Goal: Task Accomplishment & Management: Complete application form

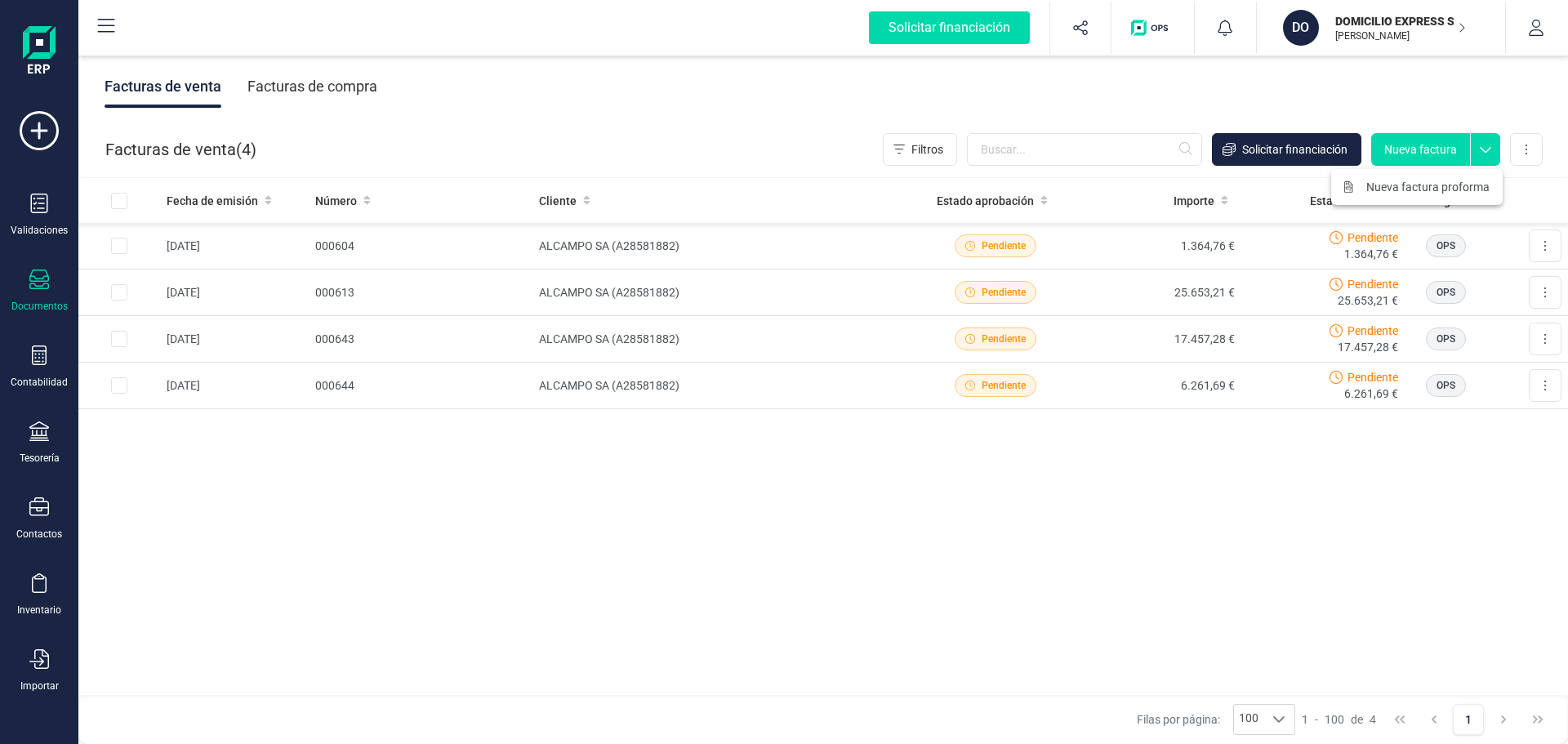
click at [1053, 94] on div "Facturas de venta Facturas de compra" at bounding box center [823, 86] width 1490 height 69
click at [44, 650] on icon at bounding box center [39, 659] width 20 height 20
click at [491, 503] on div "Fecha de emisión Número Cliente Estado aprobación Importe Estado cobro Origen […" at bounding box center [823, 437] width 1490 height 519
click at [37, 130] on icon at bounding box center [39, 131] width 39 height 39
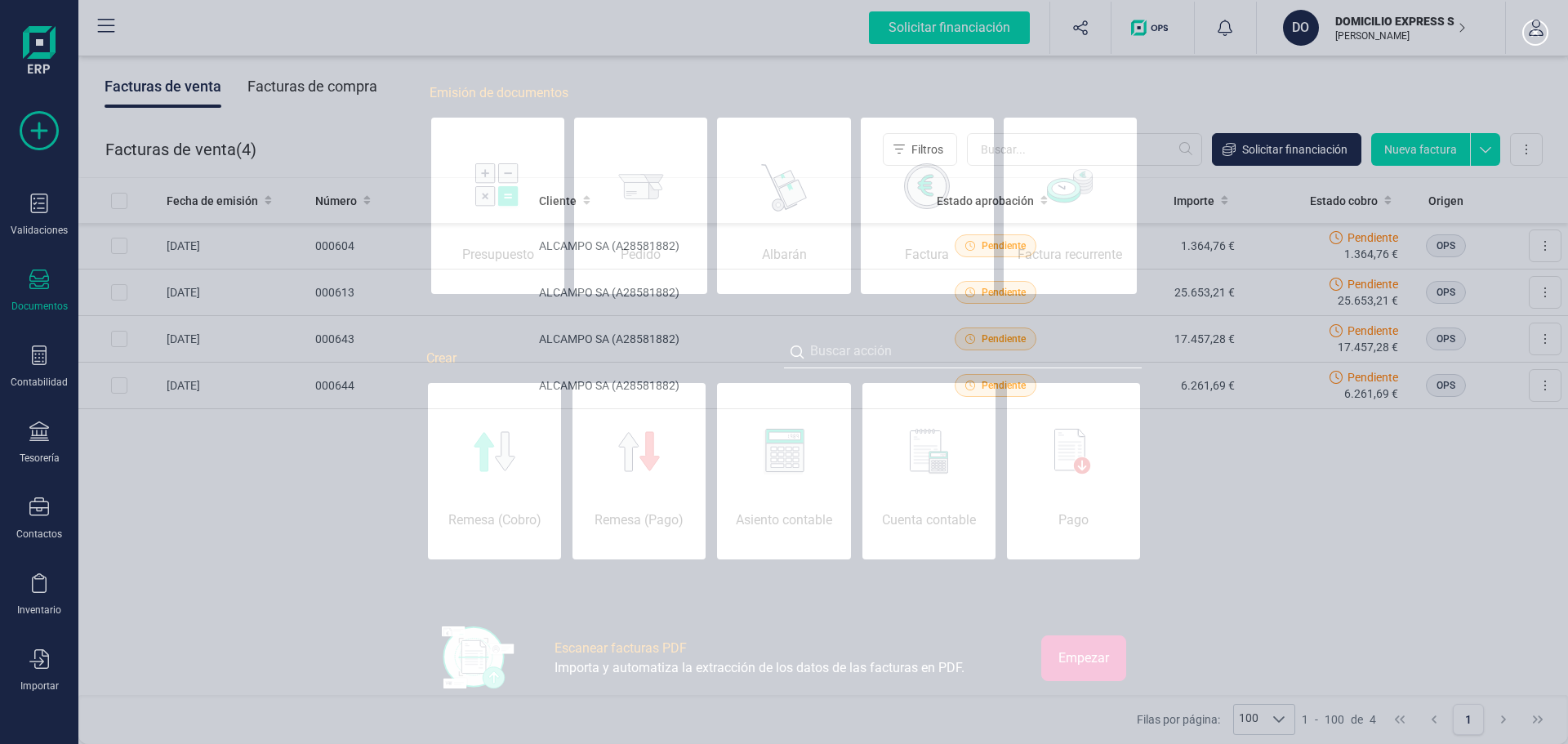
scroll to position [0, 82]
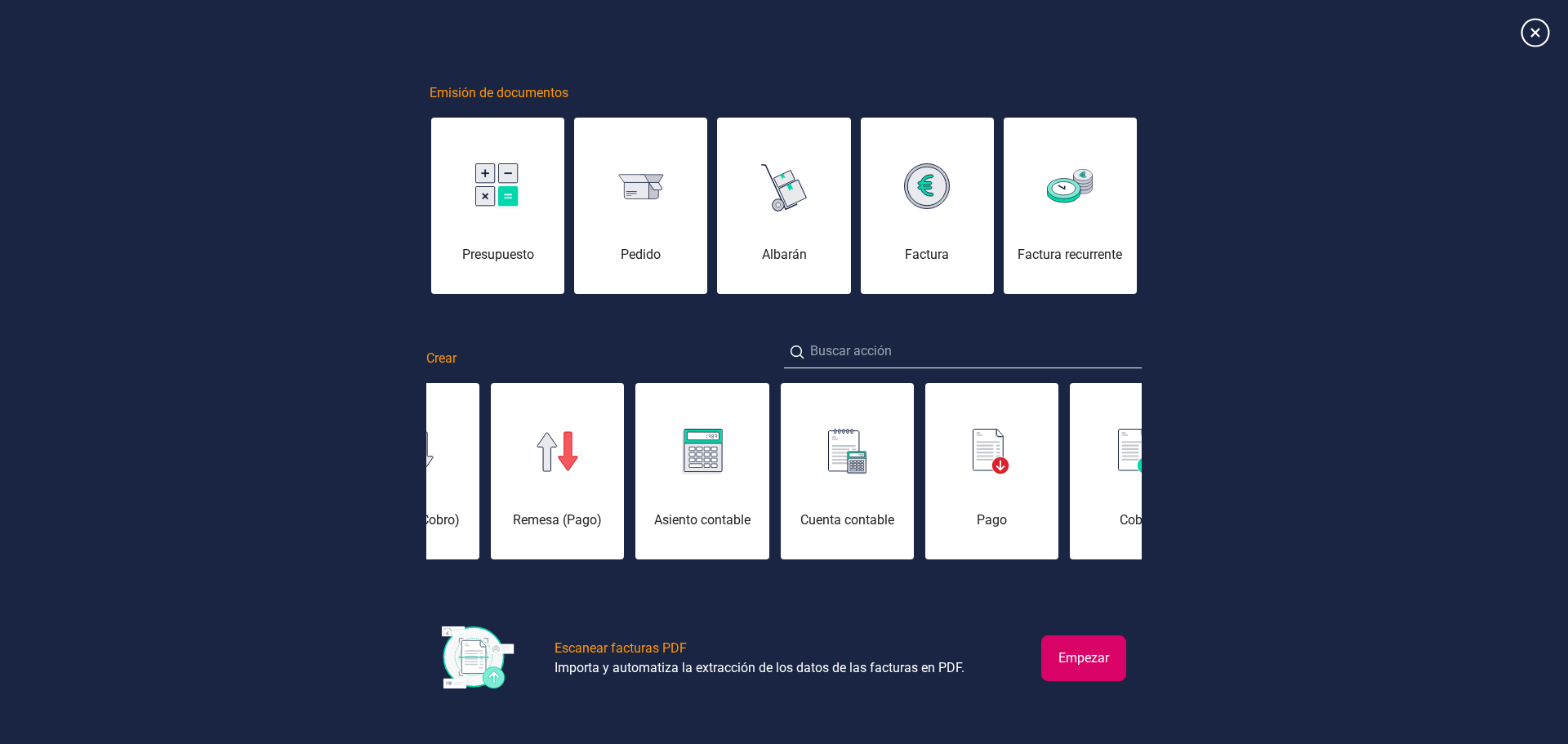
click at [1523, 29] on icon at bounding box center [1535, 32] width 29 height 29
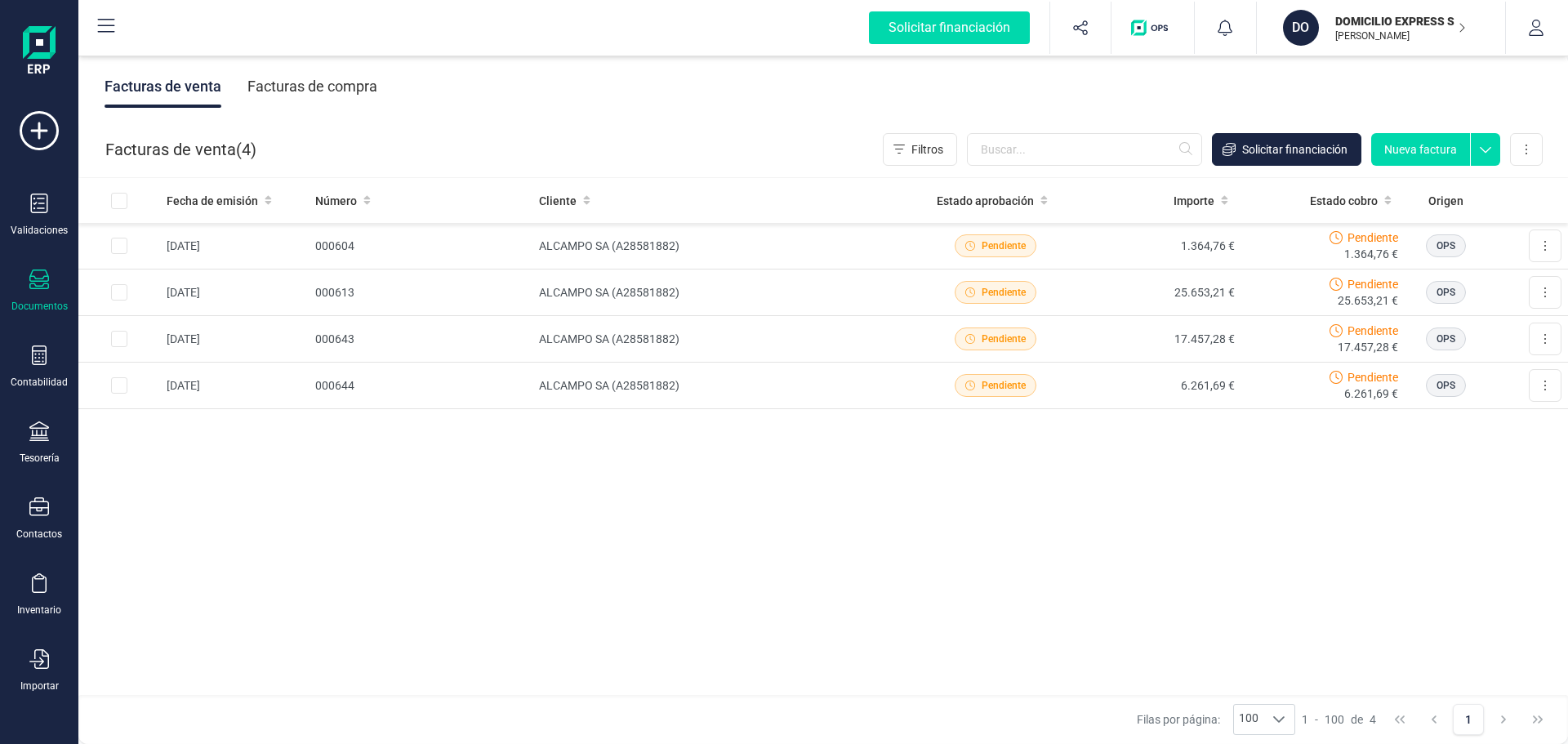
click at [1452, 144] on button "Nueva factura" at bounding box center [1420, 149] width 99 height 33
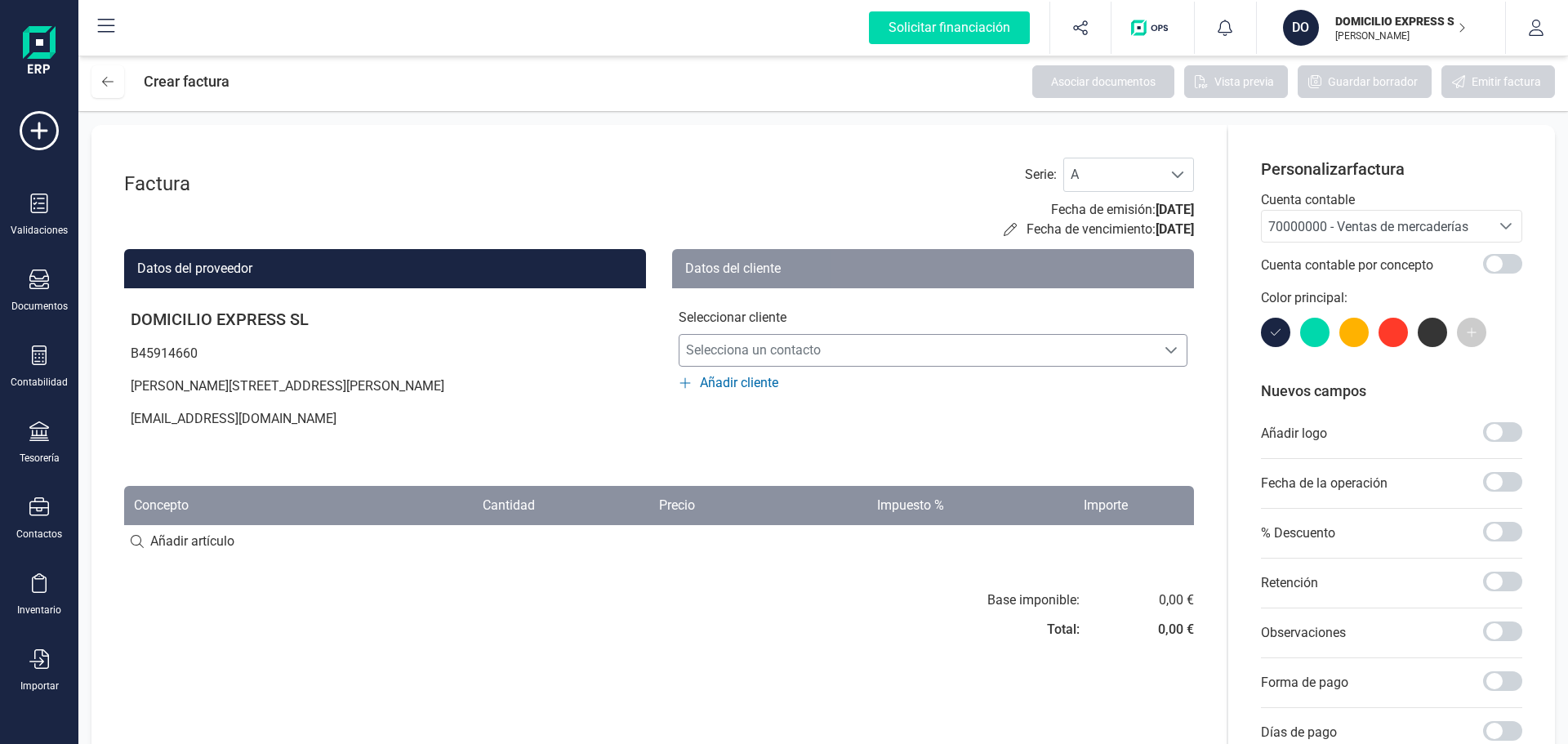
click at [809, 356] on span "Selecciona un contacto" at bounding box center [918, 350] width 476 height 33
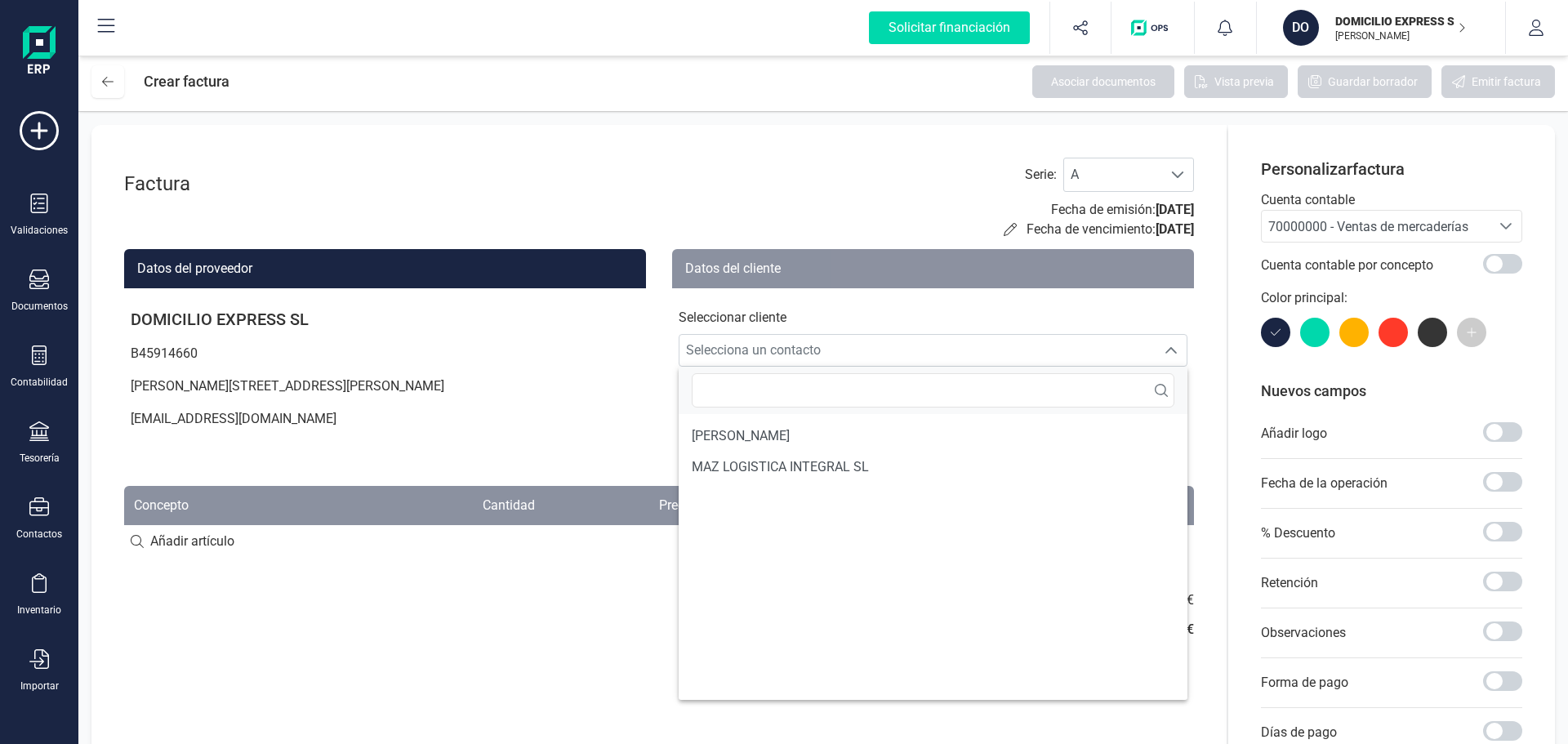
click at [543, 462] on div "Factura Serie : A A Fecha de emisión: [DATE] Fecha de vencimiento: [DATE] Datos…" at bounding box center [659, 514] width 1135 height 780
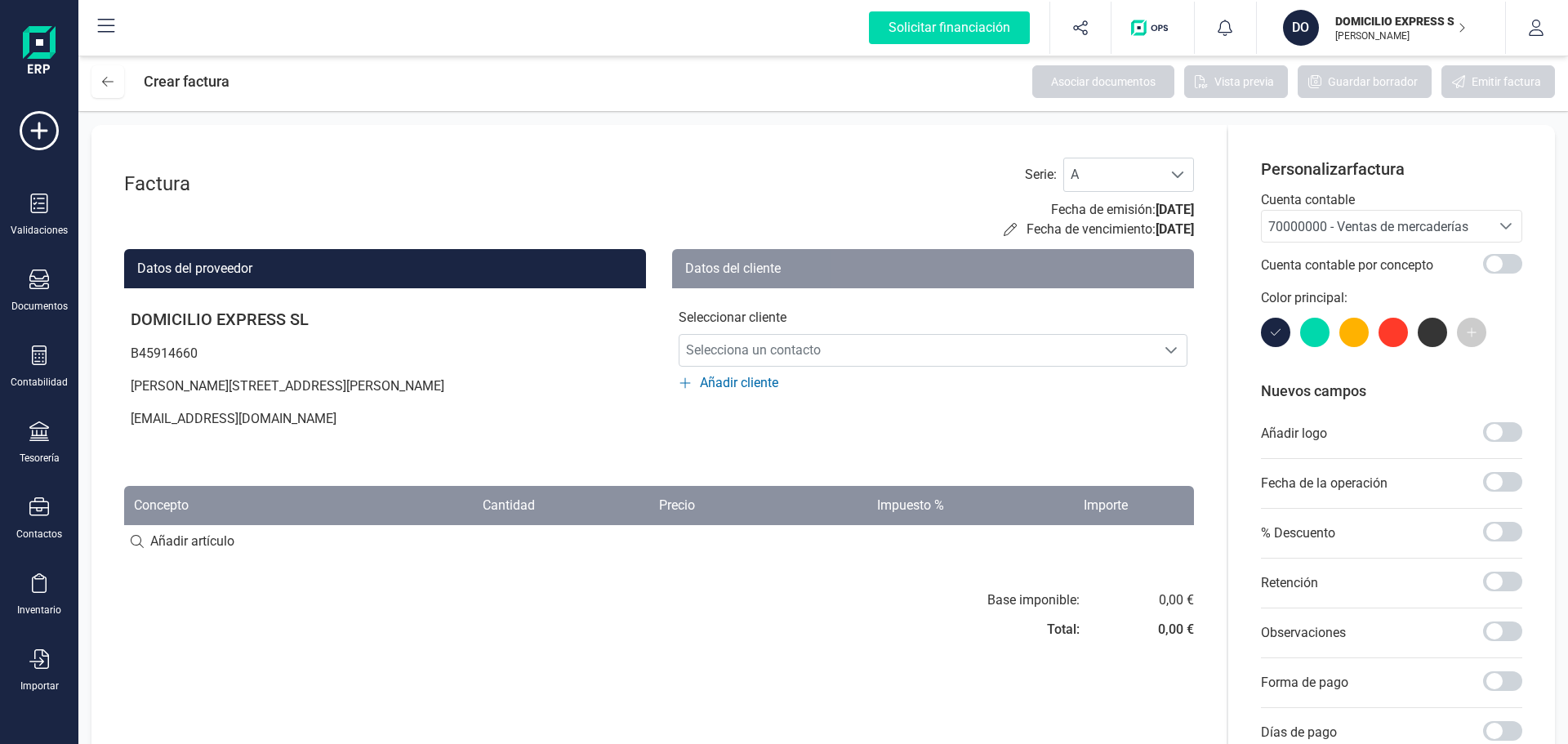
click at [752, 385] on span "Añadir cliente" at bounding box center [739, 383] width 78 height 20
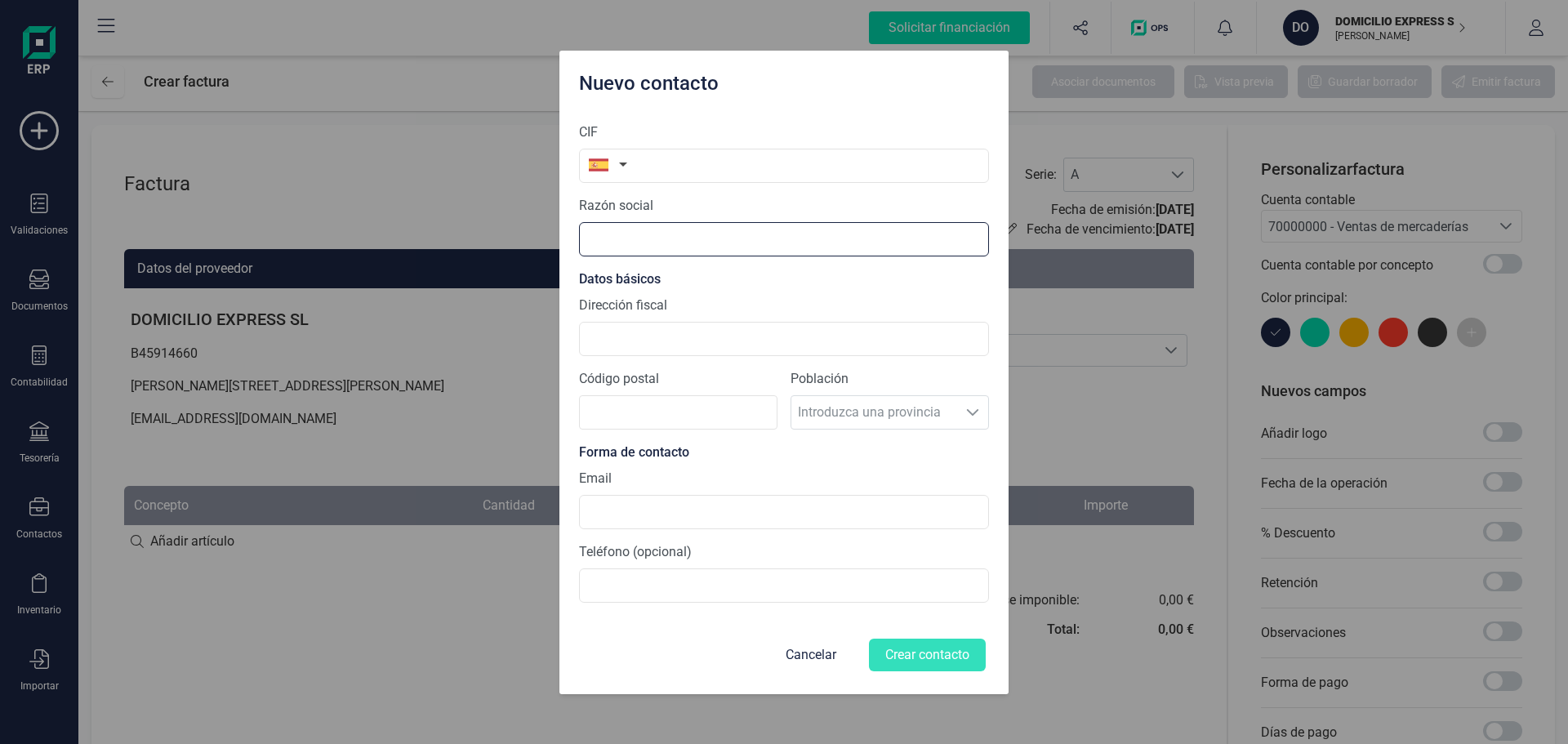
click at [620, 248] on input "text" at bounding box center [784, 239] width 410 height 34
type input "a"
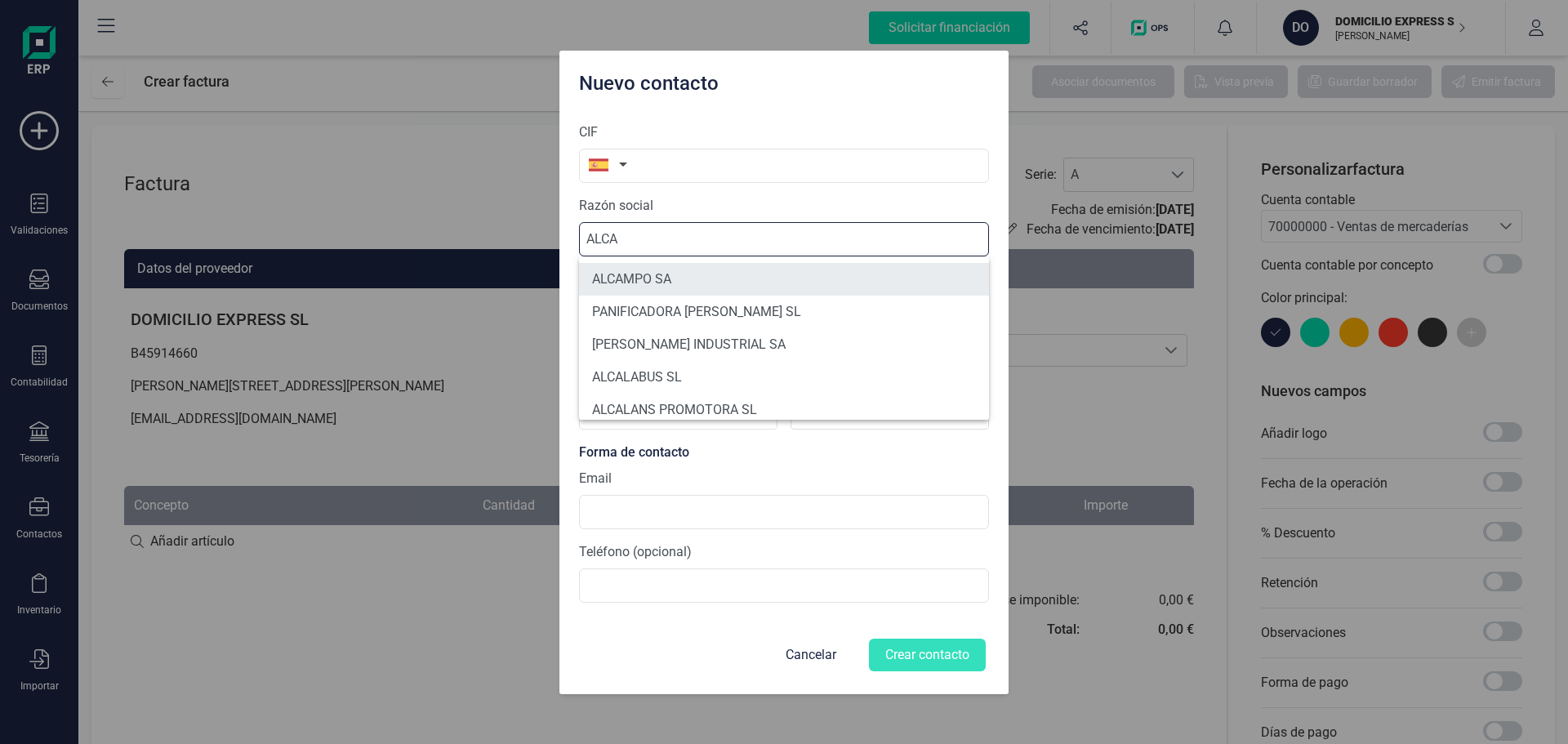
type input "ALCA"
click at [684, 267] on li "ALCAMPO SA" at bounding box center [784, 279] width 410 height 33
type input "A28581882"
type input "ALCAMPO SA"
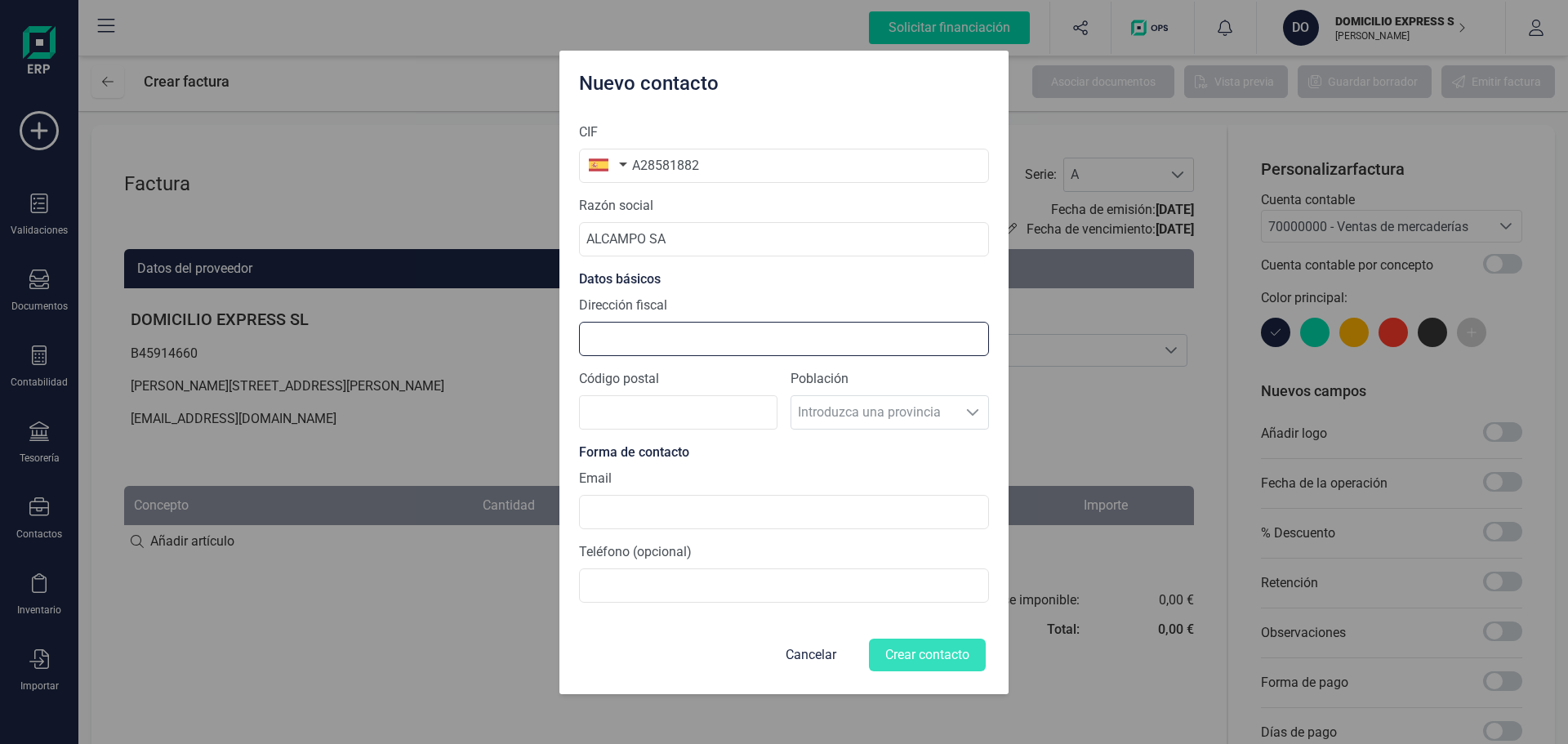
click at [675, 331] on input "Dirección fiscal" at bounding box center [784, 339] width 410 height 34
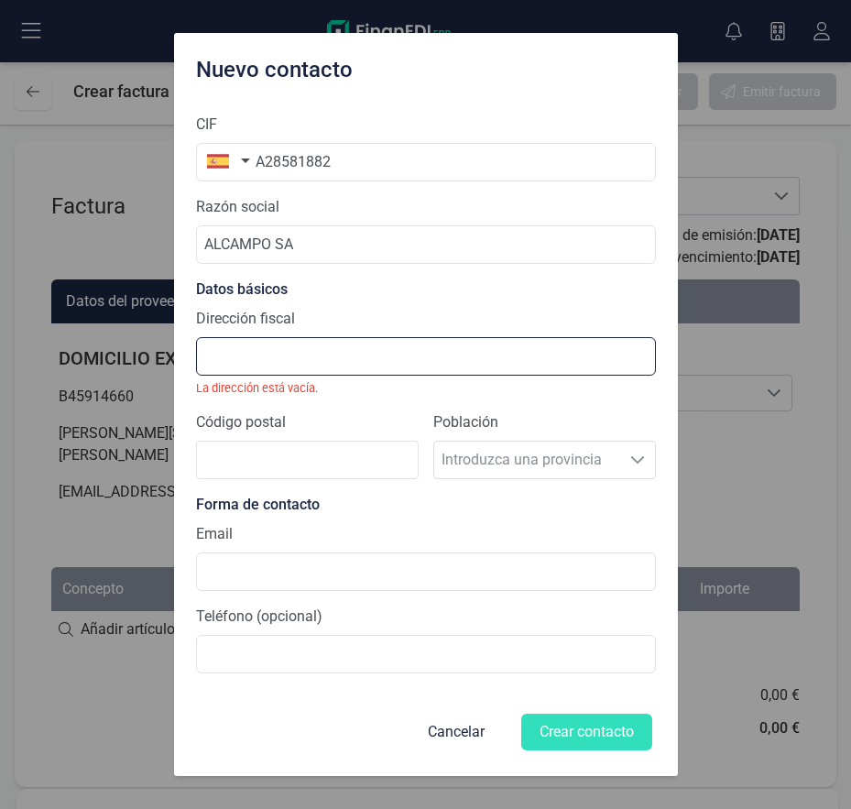
click at [298, 341] on input "Dirección fiscal" at bounding box center [426, 356] width 460 height 38
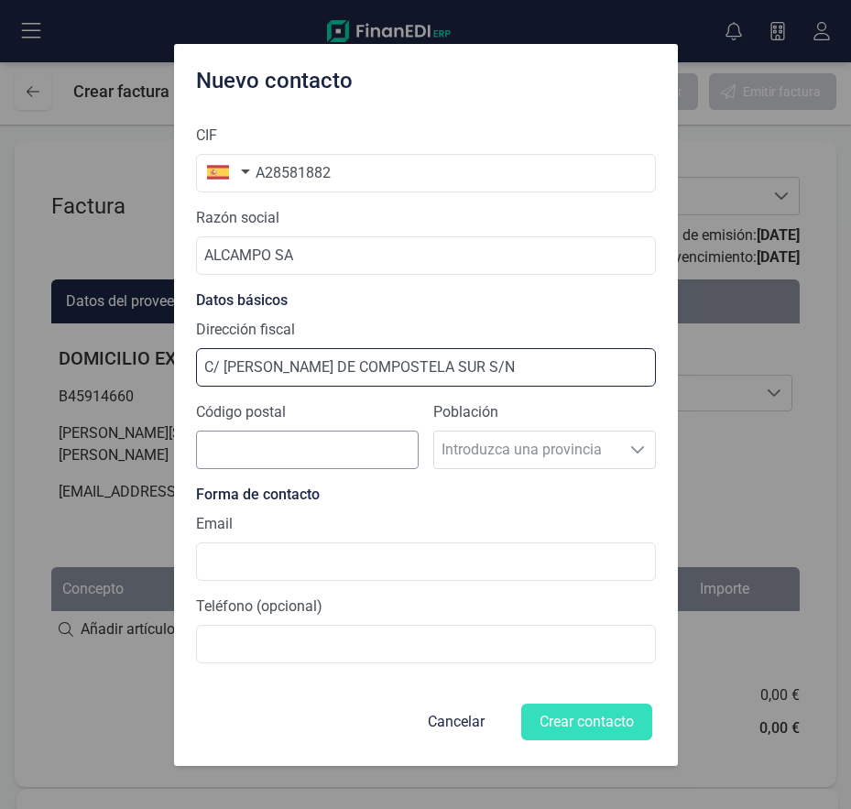
type input "C/ [PERSON_NAME] DE COMPOSTELA SUR S/N"
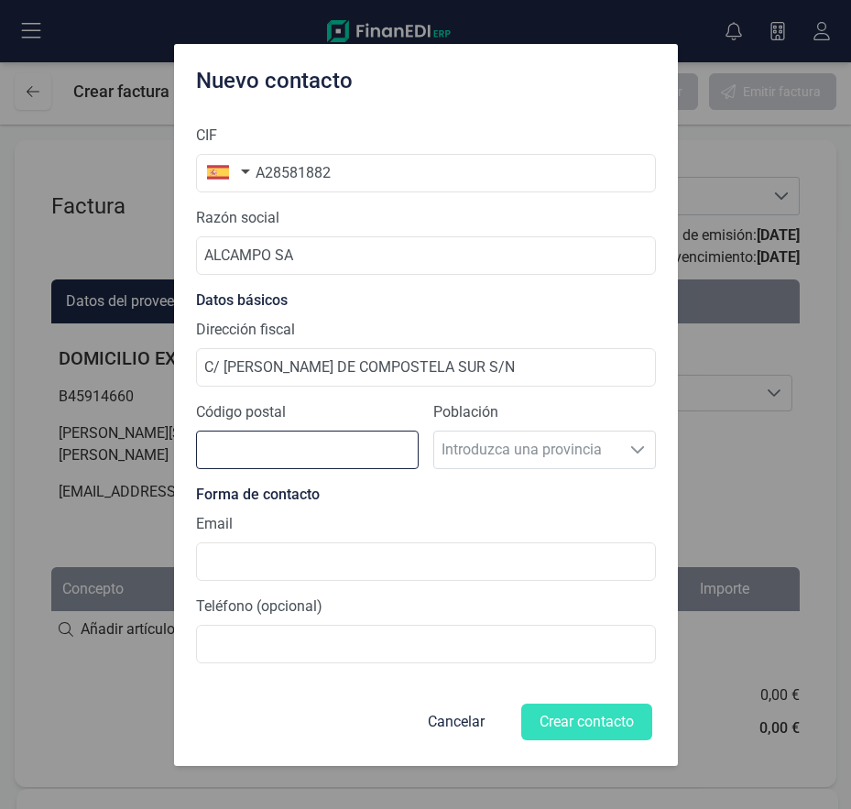
click at [206, 457] on input "Código postal" at bounding box center [307, 450] width 223 height 38
type input "28029"
drag, startPoint x: 524, startPoint y: 510, endPoint x: 495, endPoint y: 535, distance: 39.0
click at [524, 510] on section "CIF A28581882 Razón social ALCAMPO SA Datos básicos Dirección fiscal [STREET_AD…" at bounding box center [426, 394] width 460 height 568
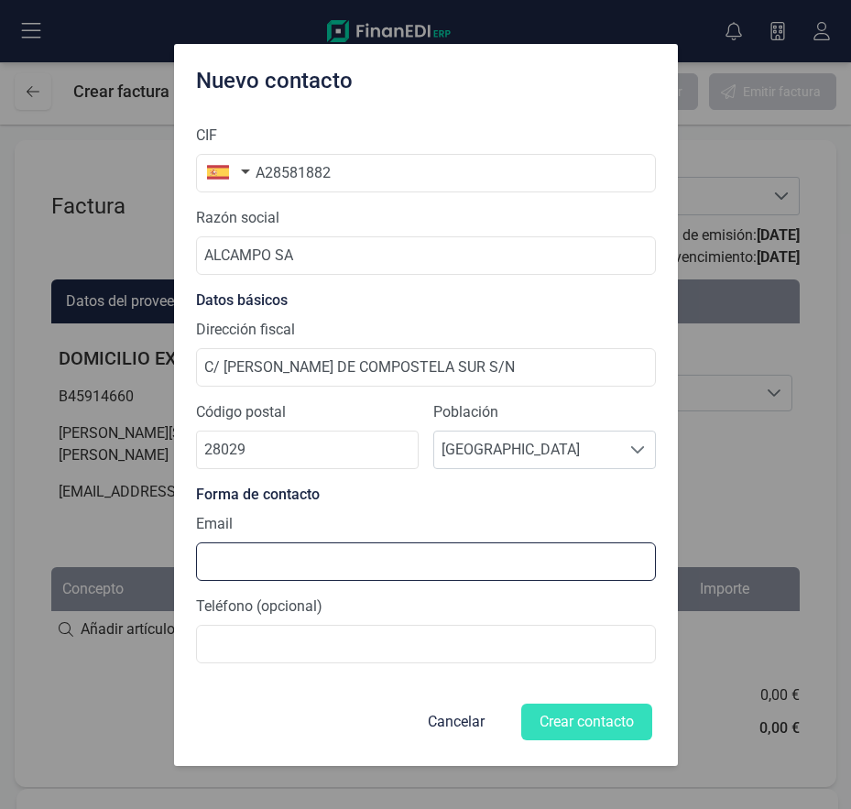
click at [289, 566] on input at bounding box center [426, 562] width 460 height 38
click at [217, 560] on input at bounding box center [426, 562] width 460 height 38
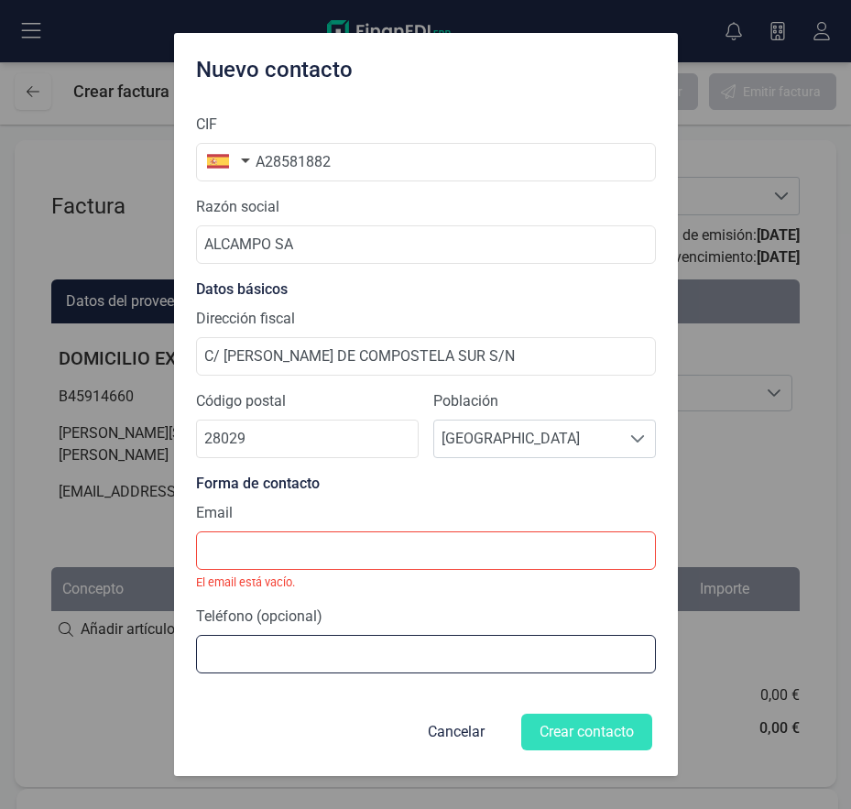
drag, startPoint x: 276, startPoint y: 652, endPoint x: 285, endPoint y: 653, distance: 9.3
click at [276, 652] on input at bounding box center [426, 654] width 460 height 38
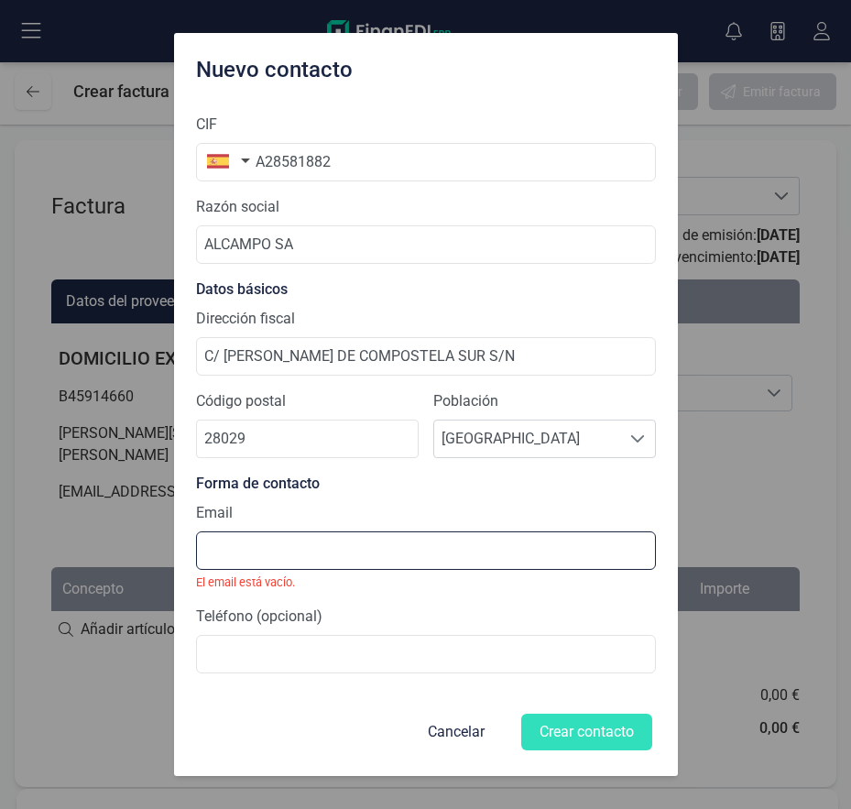
click at [311, 555] on input at bounding box center [426, 551] width 460 height 38
click at [283, 556] on input at bounding box center [426, 551] width 460 height 38
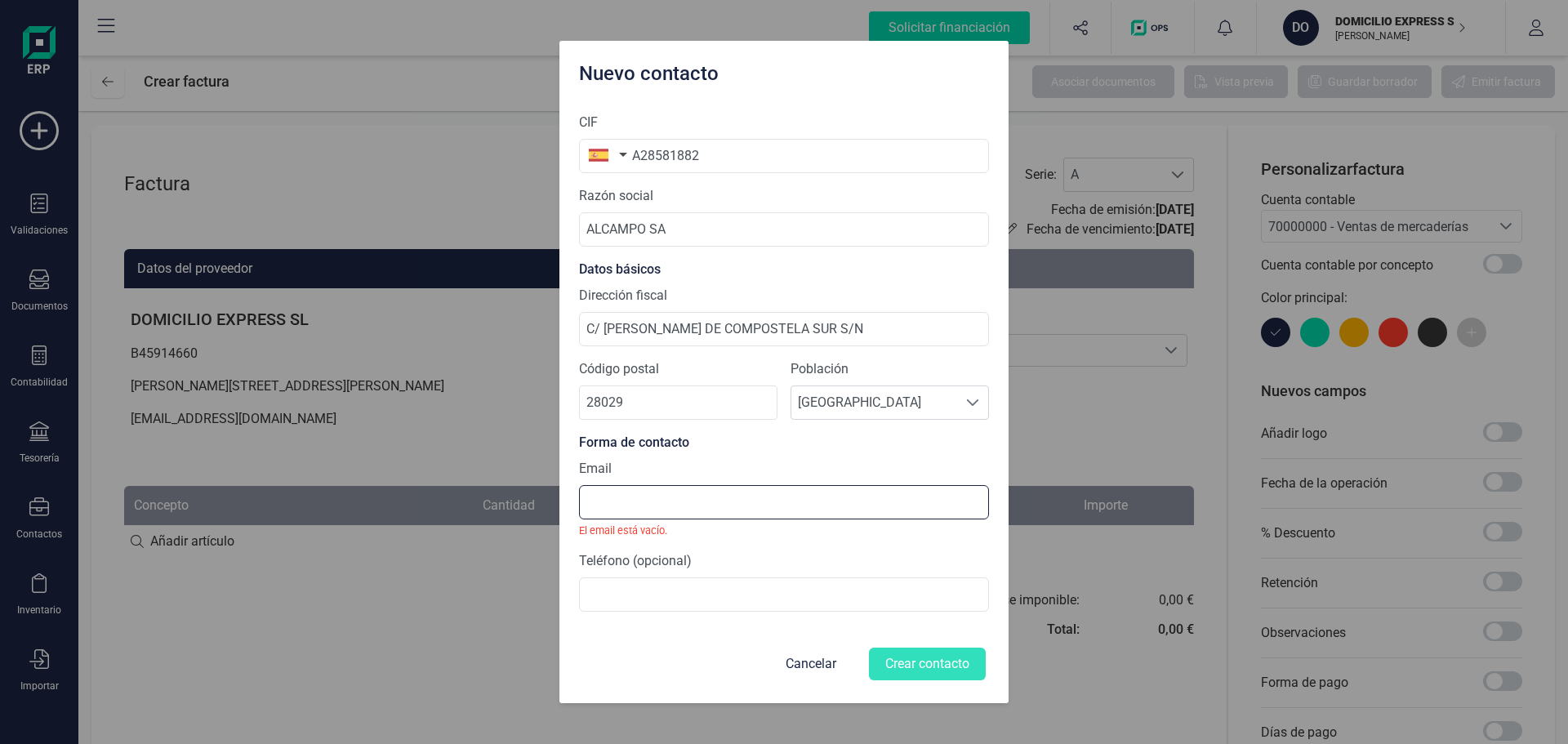
click at [845, 507] on input at bounding box center [784, 502] width 410 height 34
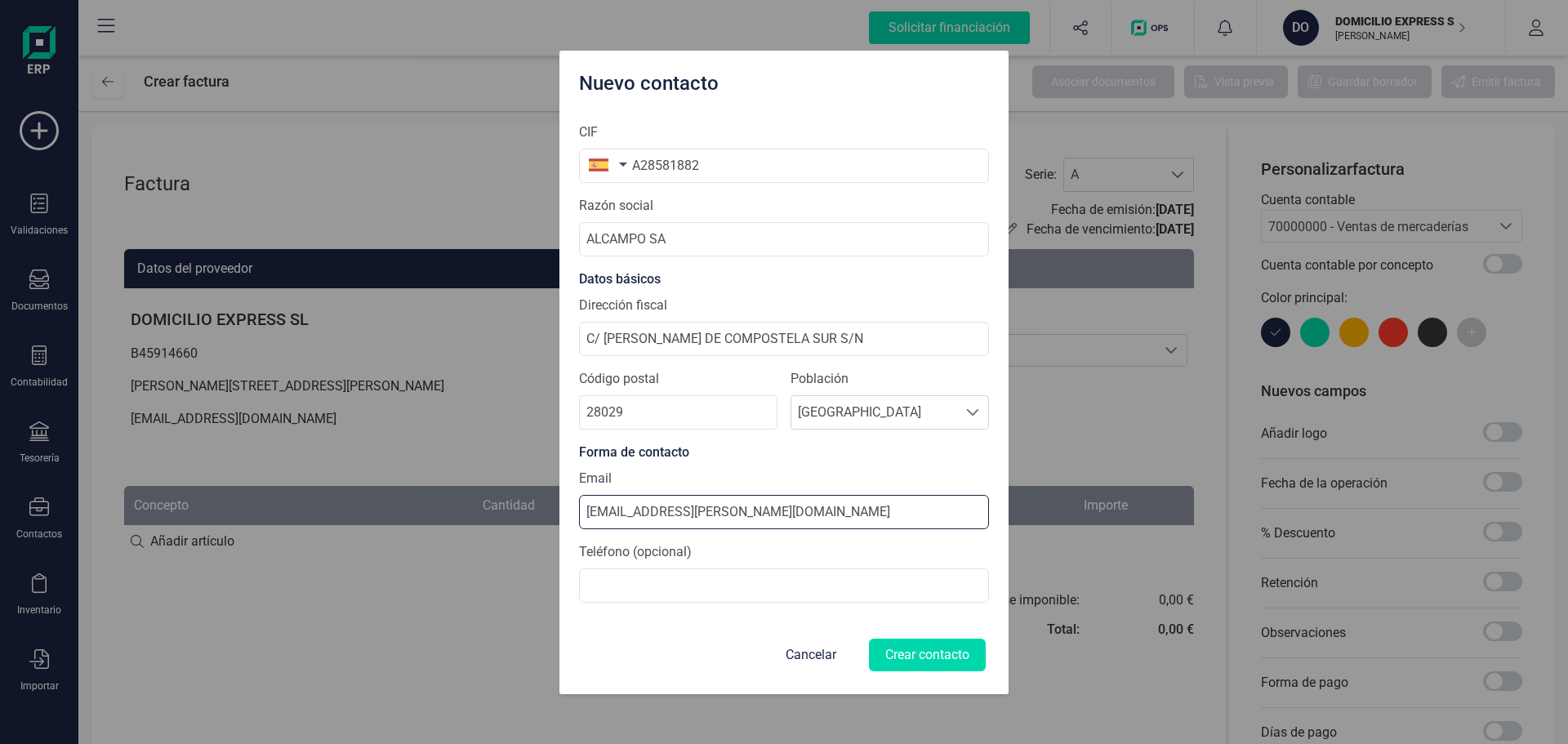
type input "[EMAIL_ADDRESS][PERSON_NAME][DOMAIN_NAME]"
click at [742, 651] on div "Cancelar Crear contacto" at bounding box center [776, 655] width 419 height 39
click at [910, 654] on button "Crear contacto" at bounding box center [927, 655] width 117 height 33
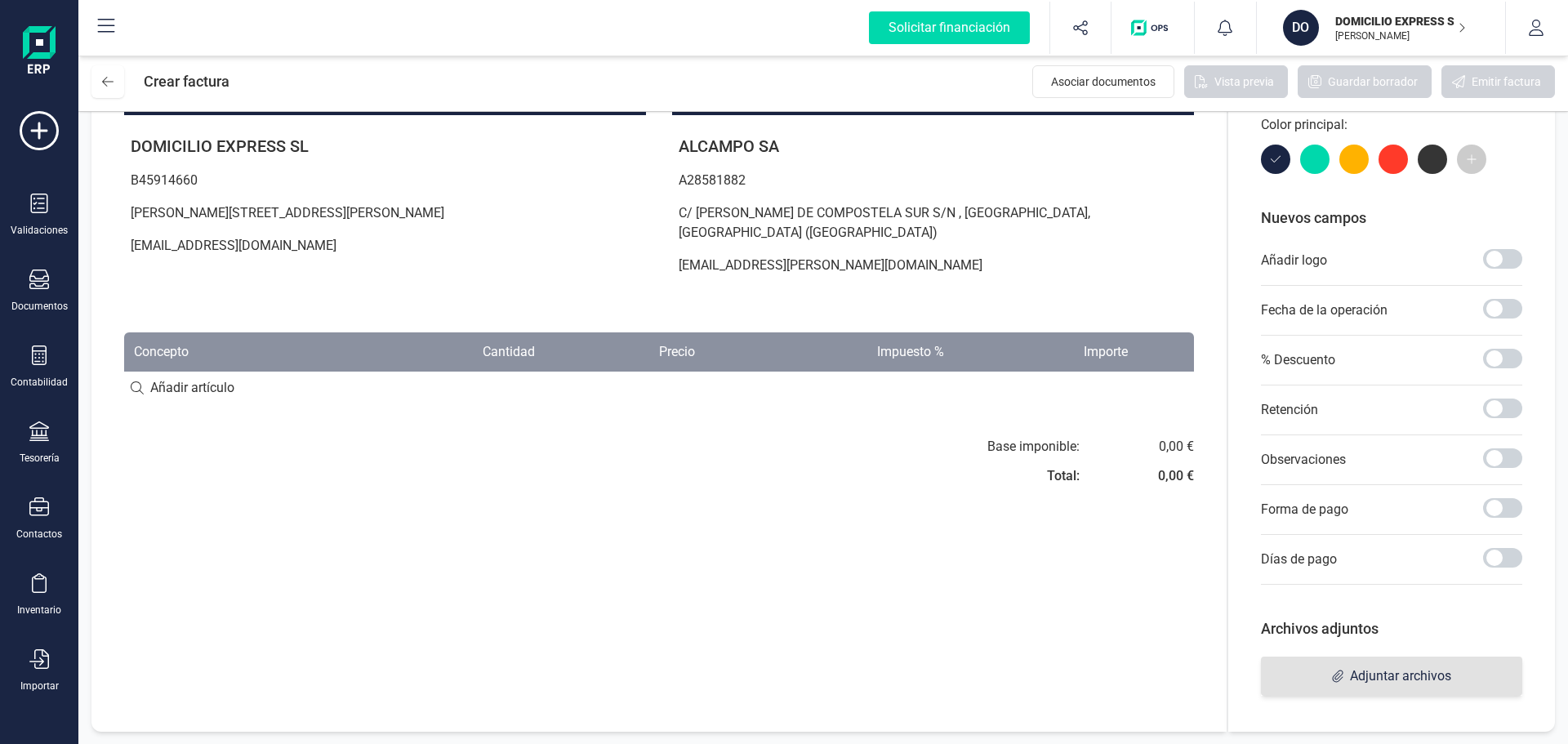
scroll to position [174, 0]
click at [1145, 670] on div "Factura Serie : A A Fecha de emisión: [DATE] Fecha de vencimiento: [DATE] Datos…" at bounding box center [659, 340] width 1135 height 780
click at [1337, 665] on span "Adjuntar archivos" at bounding box center [1391, 675] width 261 height 39
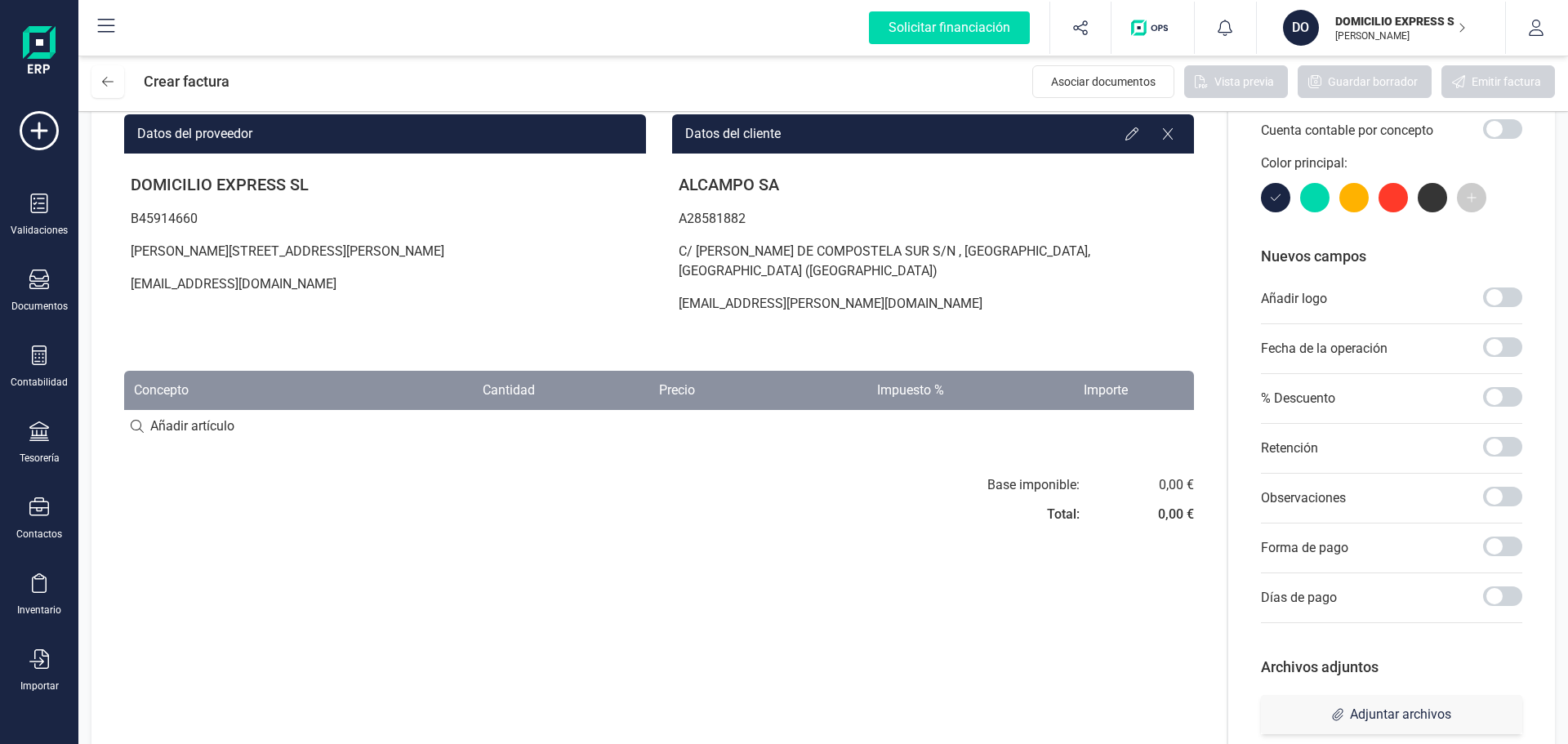
scroll to position [0, 0]
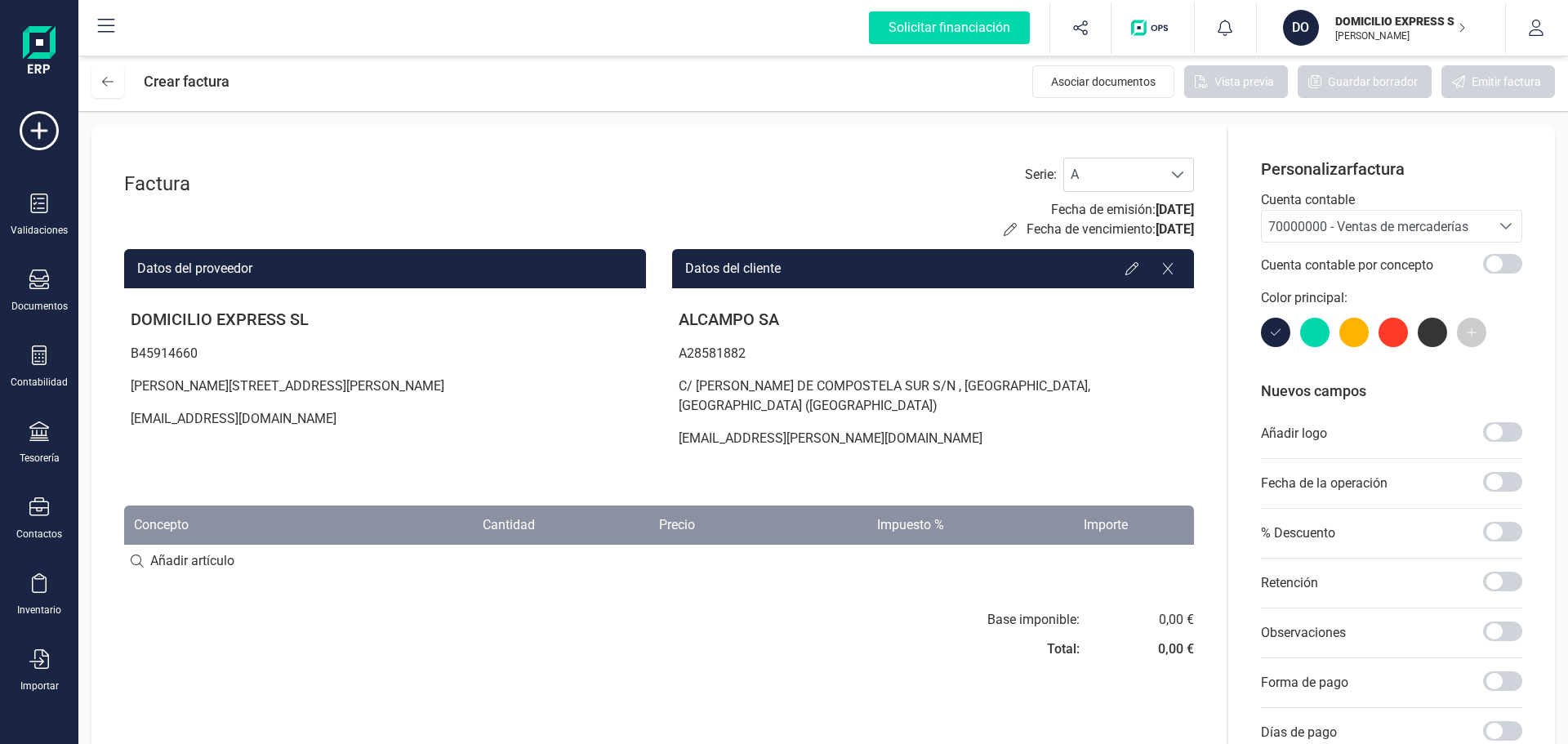
click at [1512, 224] on icon "Seleccione una cuenta" at bounding box center [1506, 226] width 13 height 13
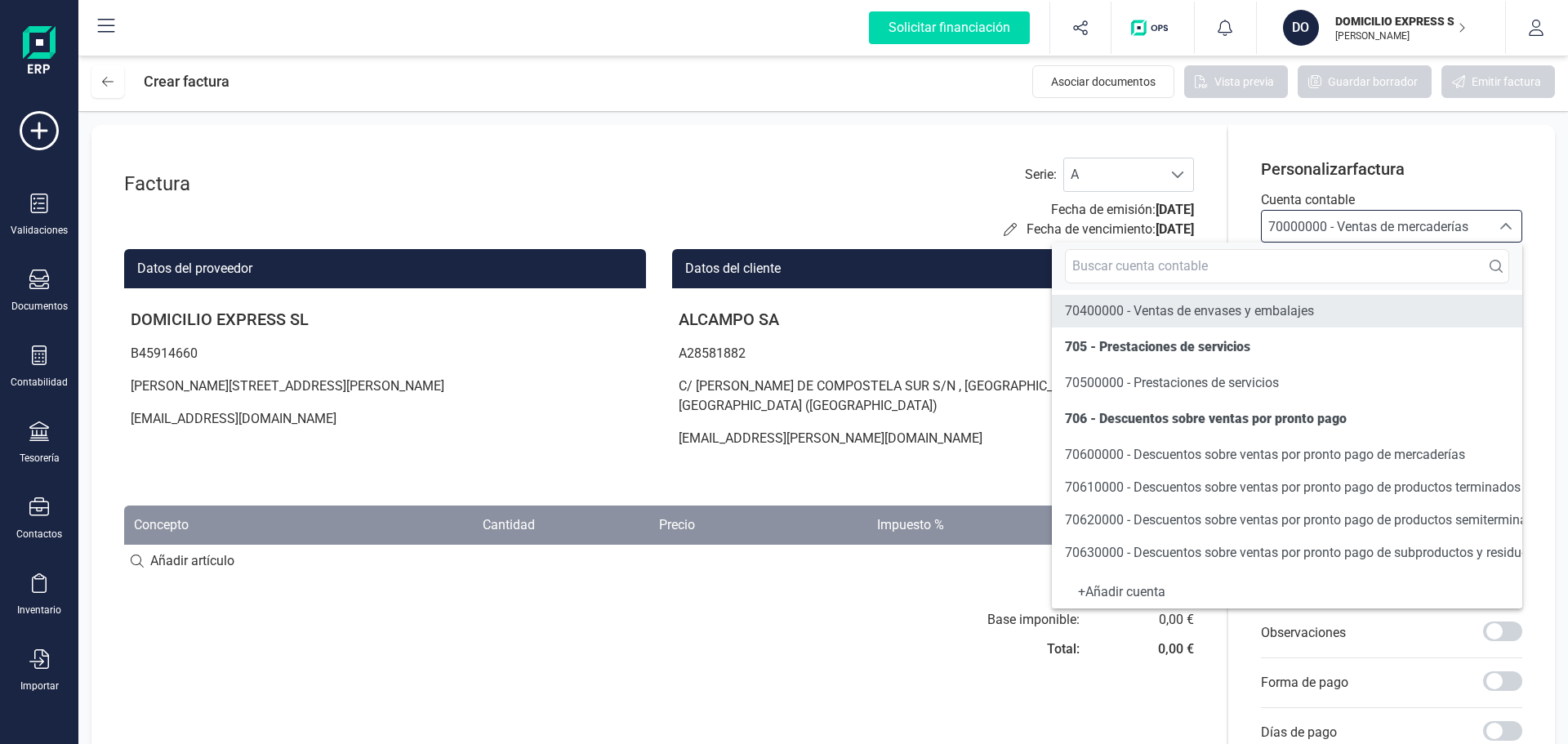
scroll to position [327, 0]
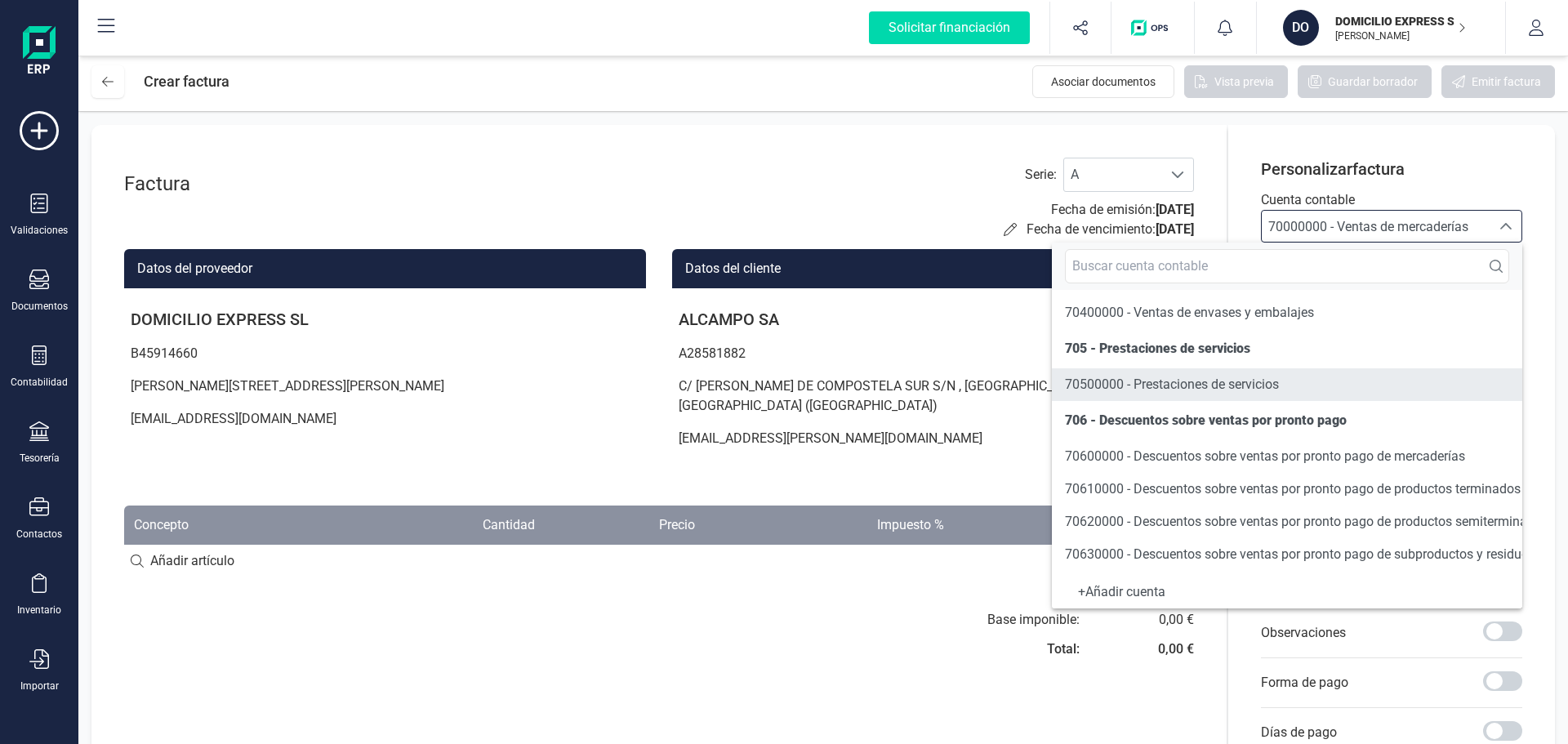
click at [1193, 377] on span "70500000 - Prestaciones de servicios" at bounding box center [1172, 384] width 214 height 15
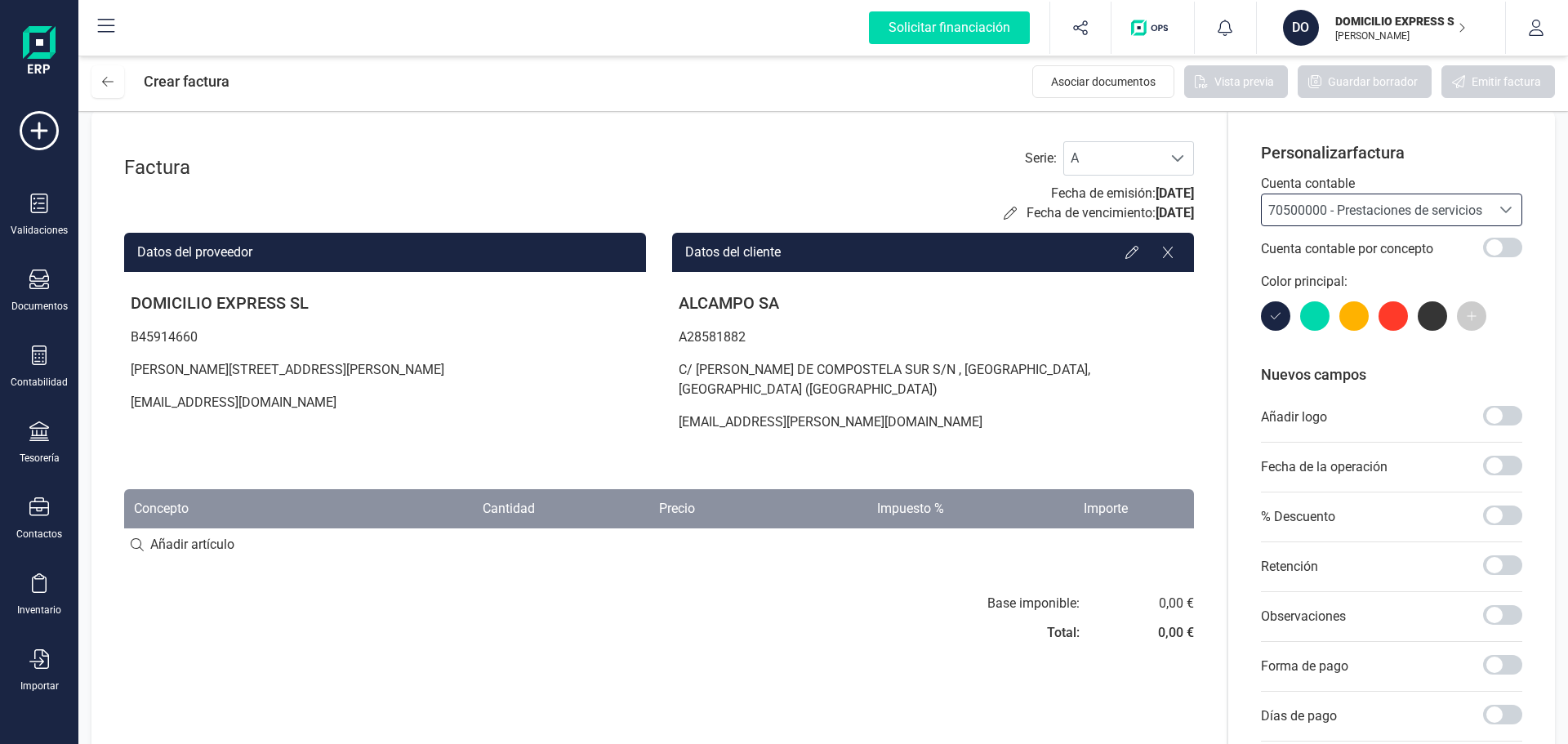
scroll to position [0, 0]
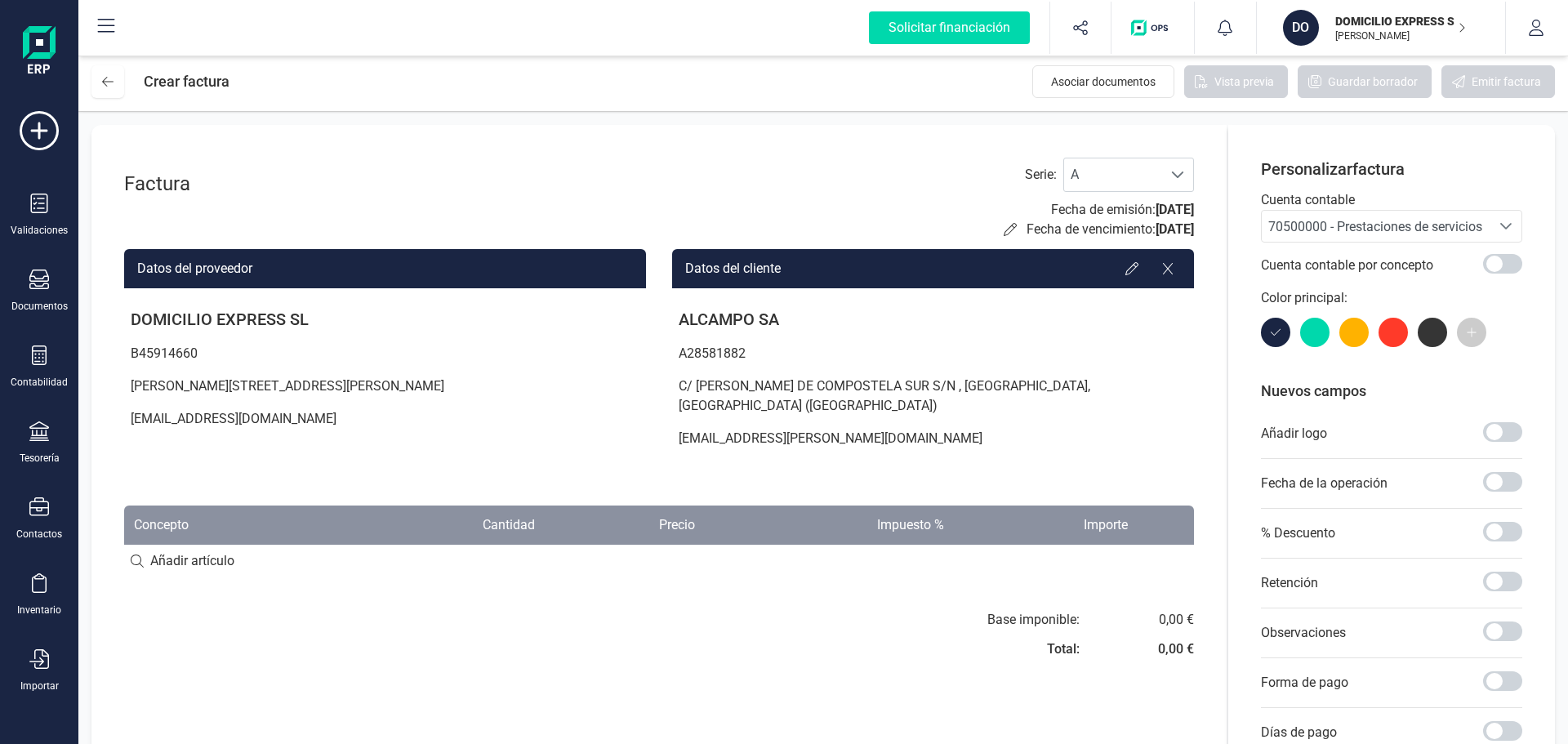
click at [113, 31] on icon at bounding box center [106, 26] width 17 height 14
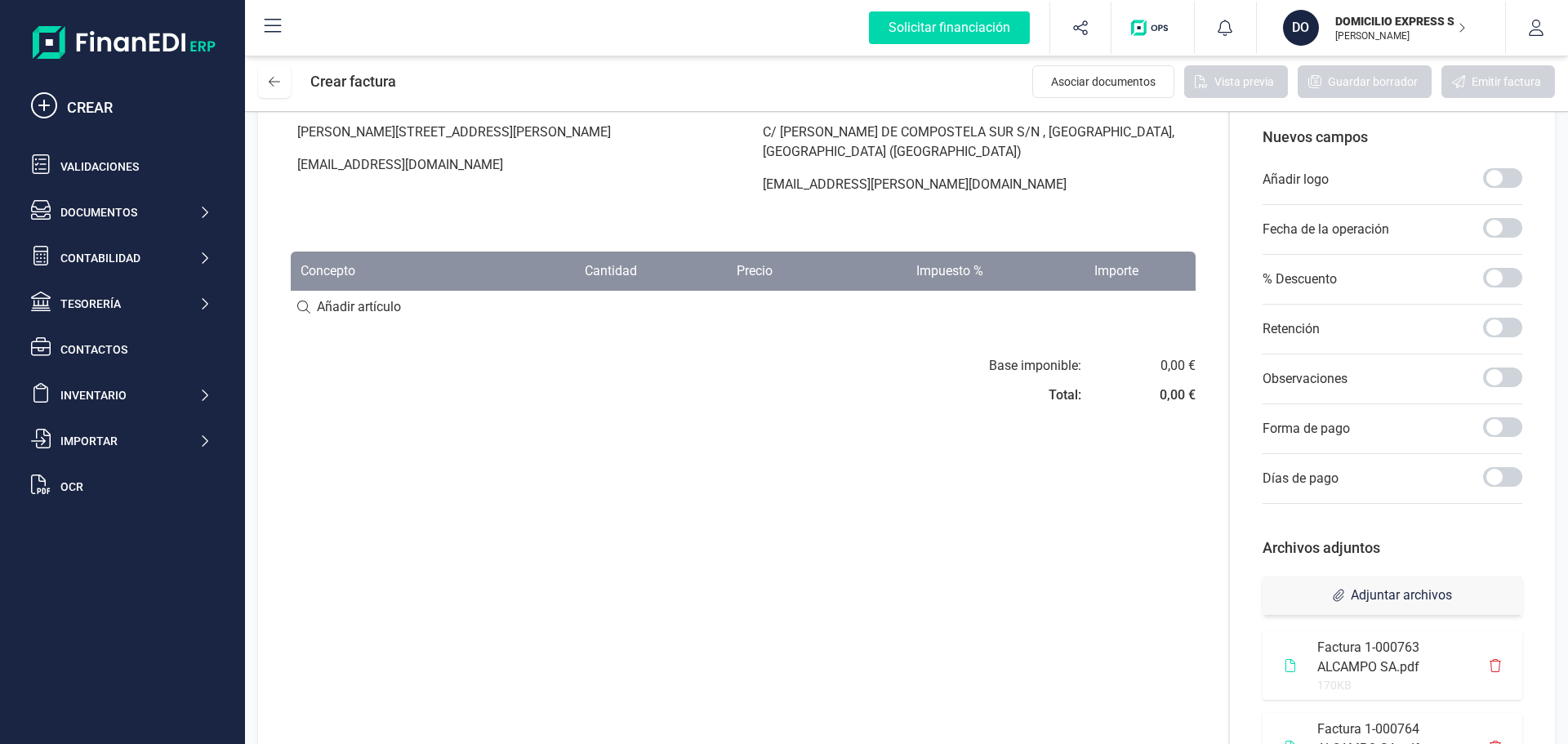
scroll to position [653, 0]
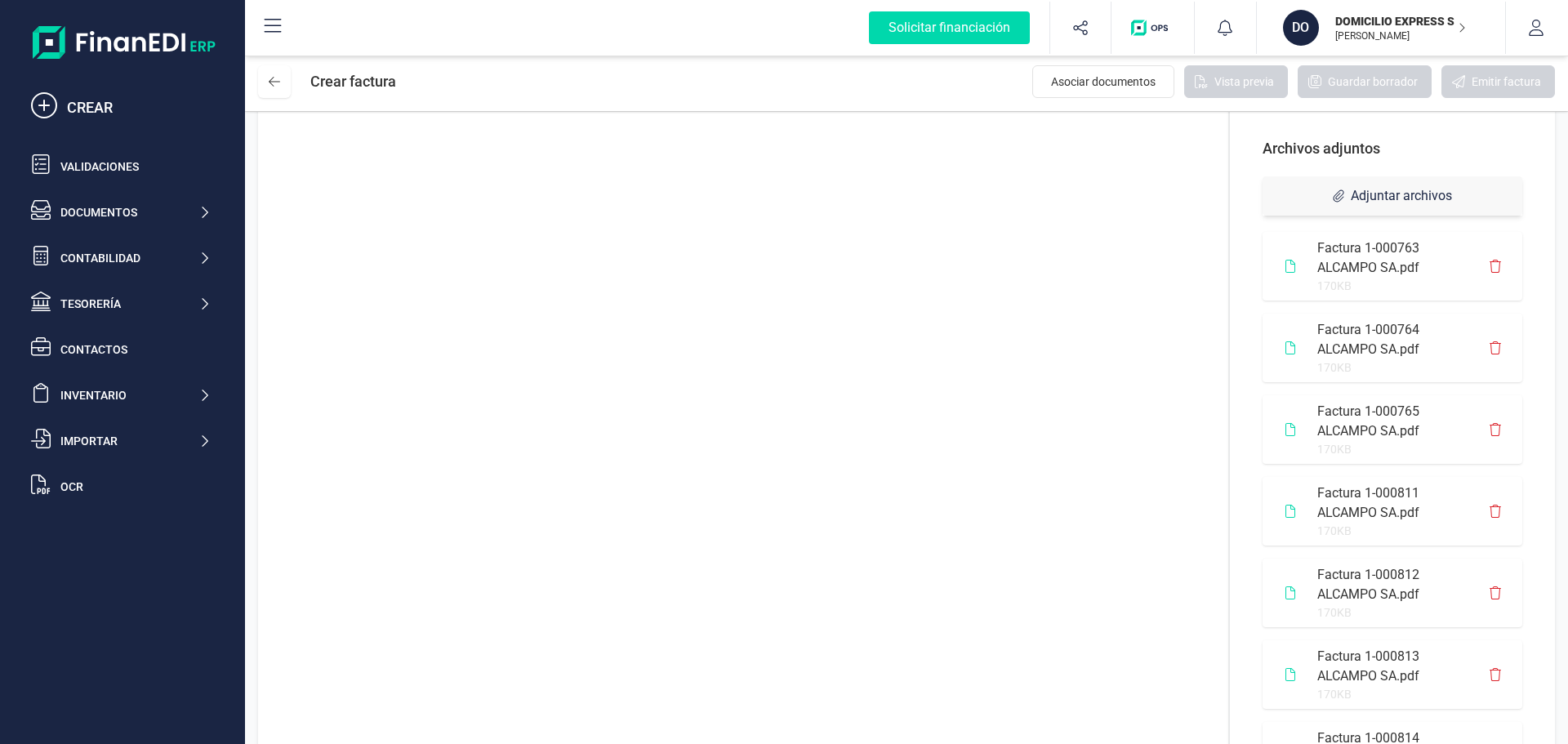
click at [1495, 266] on icon at bounding box center [1495, 266] width 12 height 13
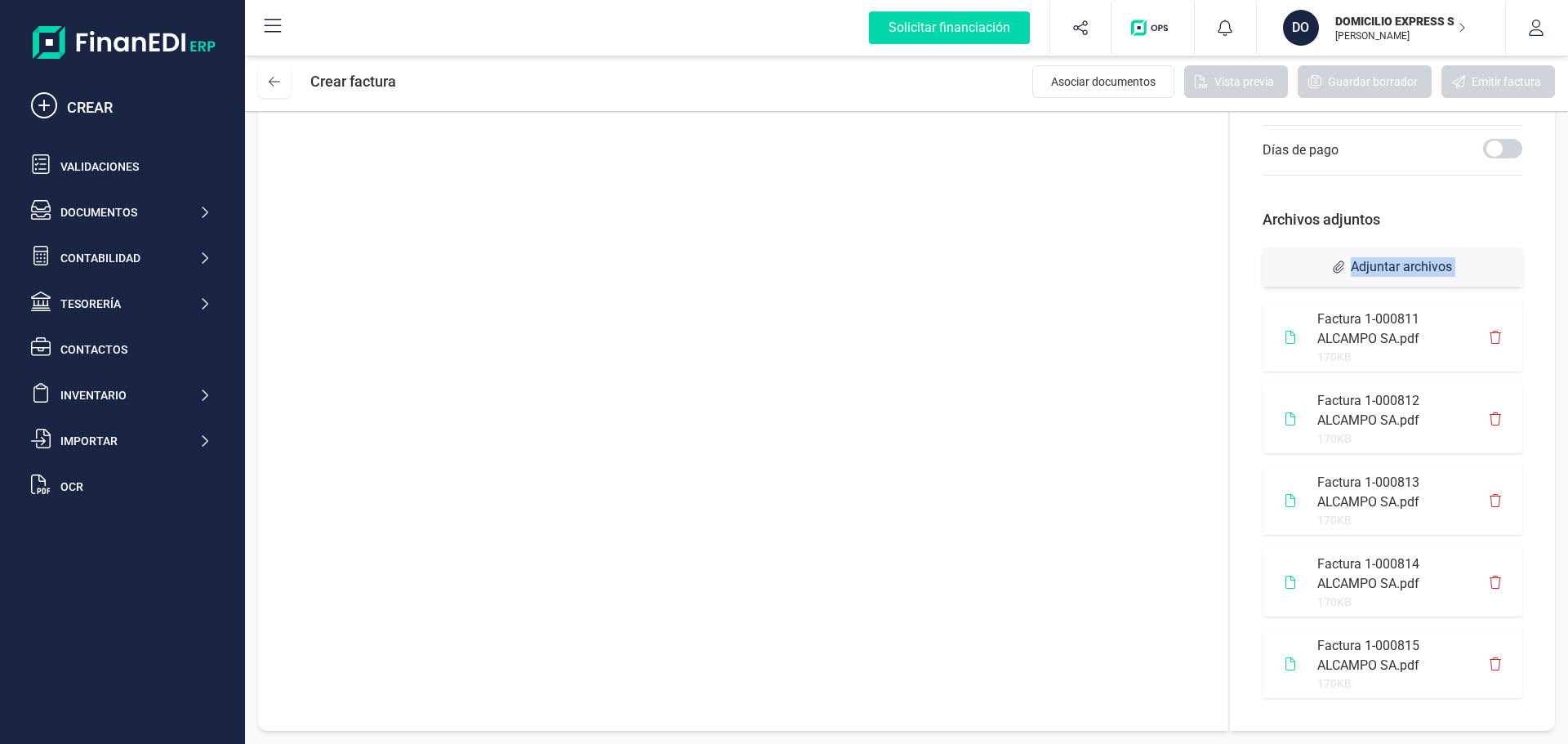
click at [1495, 266] on span "Adjuntar archivos" at bounding box center [1392, 267] width 259 height 39
drag, startPoint x: 1220, startPoint y: 319, endPoint x: 940, endPoint y: 298, distance: 280.8
click at [1218, 319] on div "Factura Serie : A A Fecha de emisión: [DATE] Fecha de vencimiento: [DATE] Datos…" at bounding box center [743, 137] width 970 height 1189
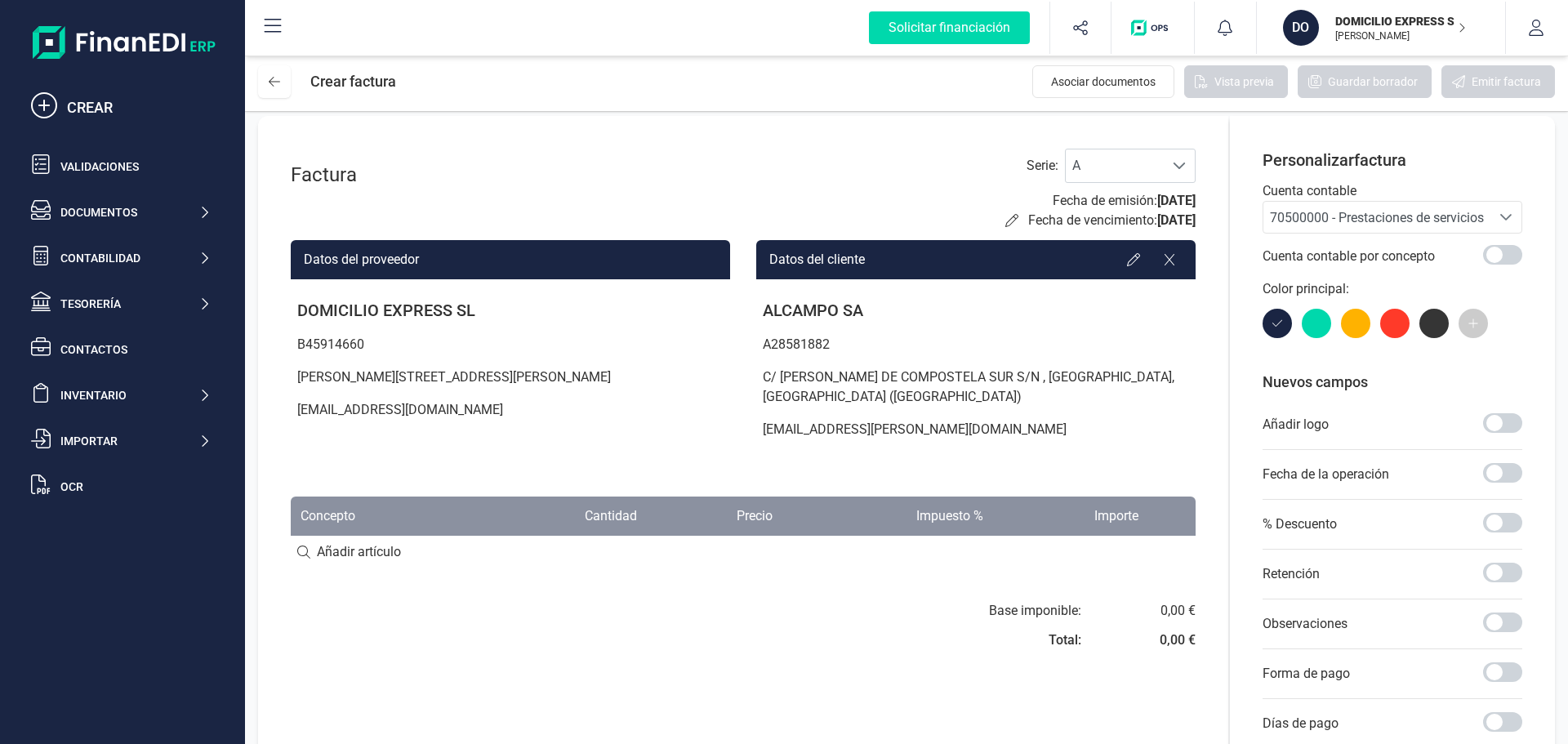
scroll to position [0, 0]
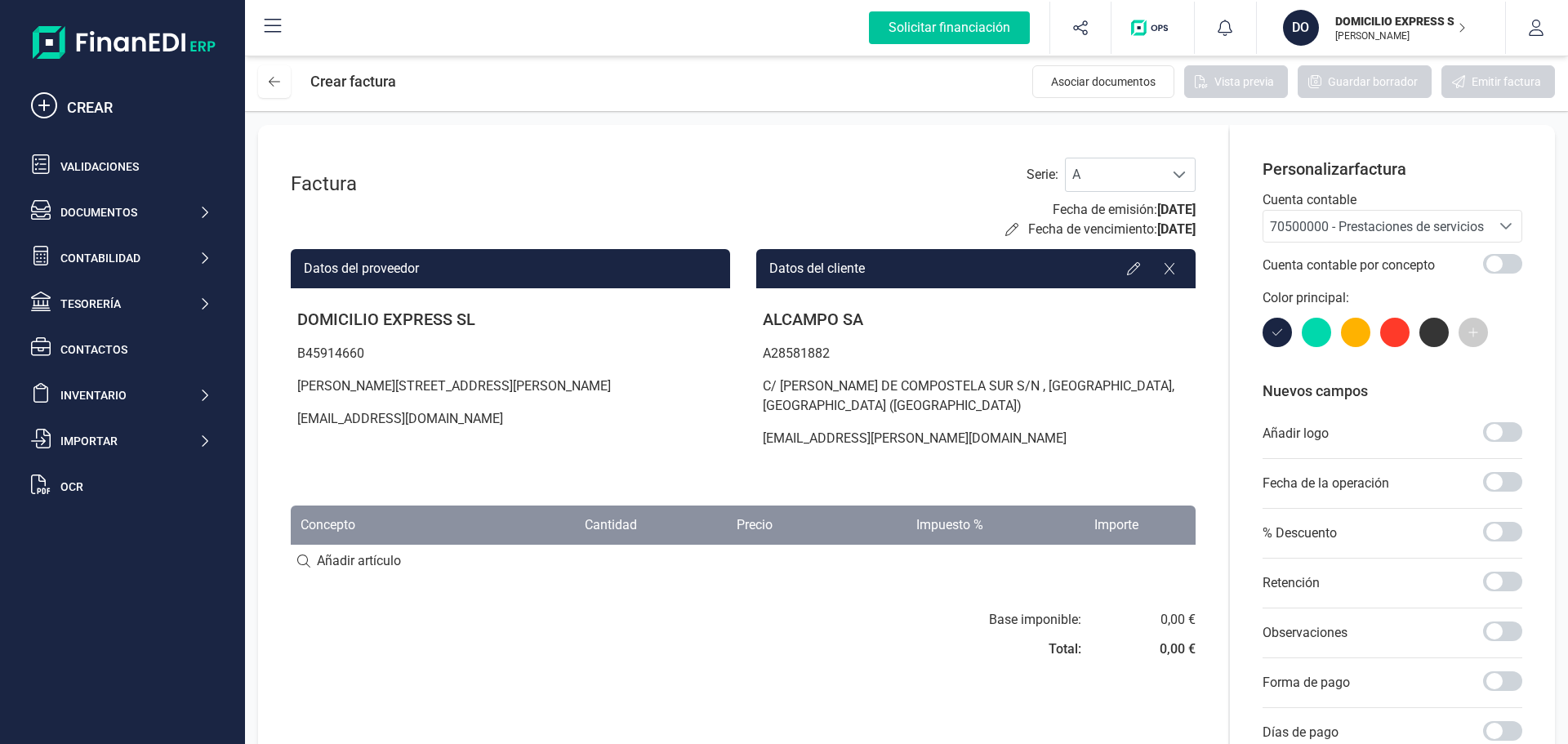
click at [954, 29] on div "Solicitar financiación" at bounding box center [949, 28] width 161 height 33
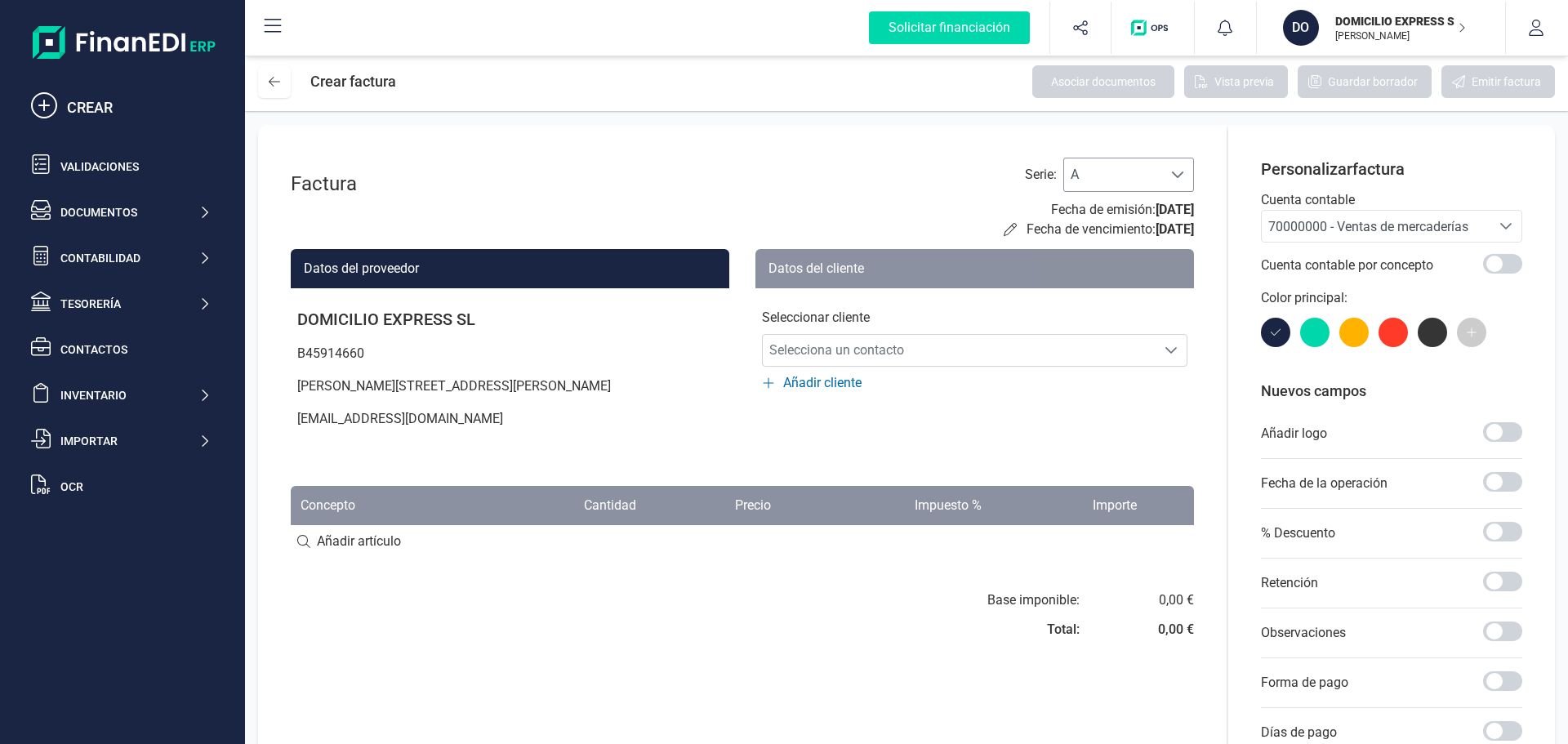
click at [1139, 184] on span "A" at bounding box center [1113, 175] width 98 height 33
click at [1320, 222] on span "70000000 - Ventas de mercaderías" at bounding box center [1368, 226] width 200 height 15
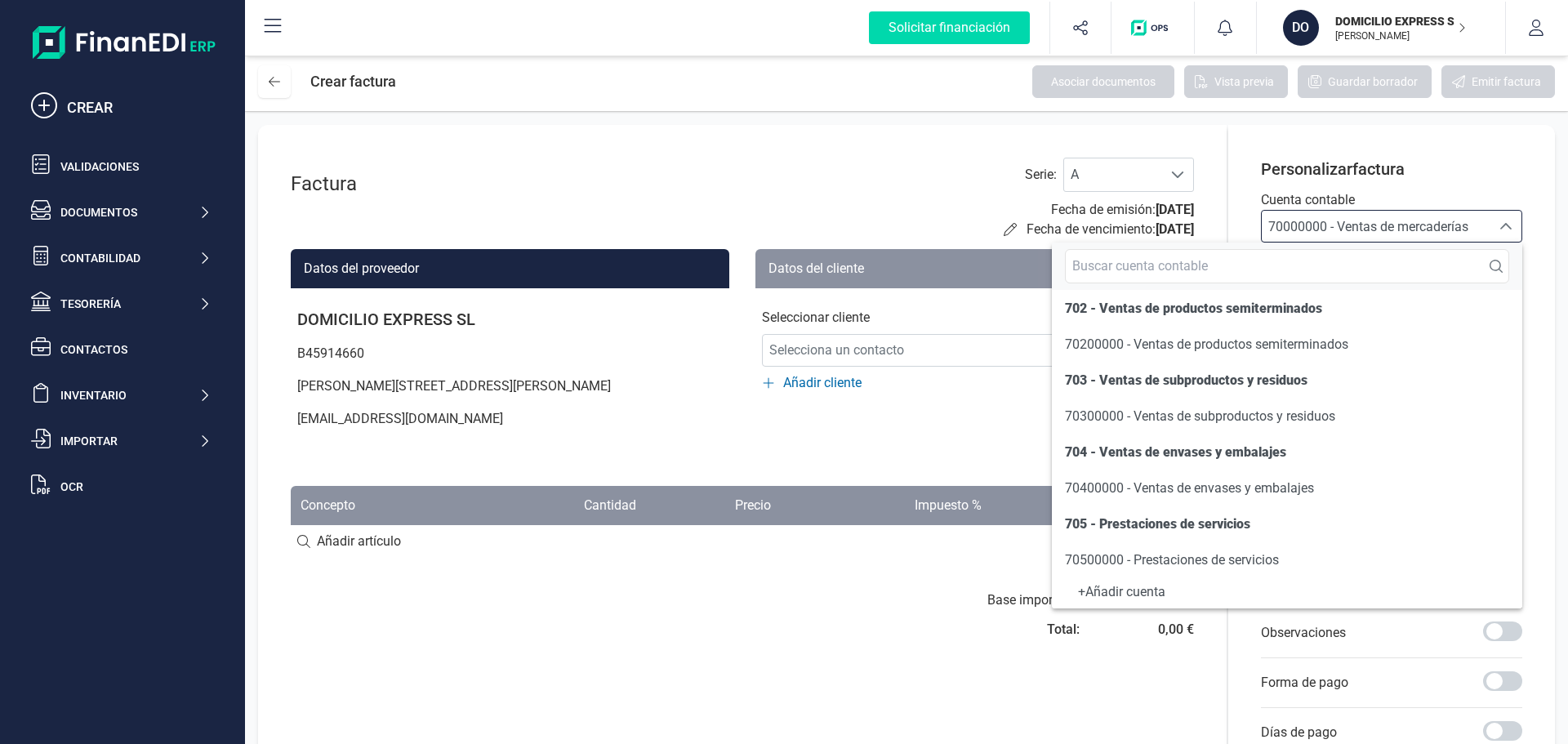
scroll to position [163, 0]
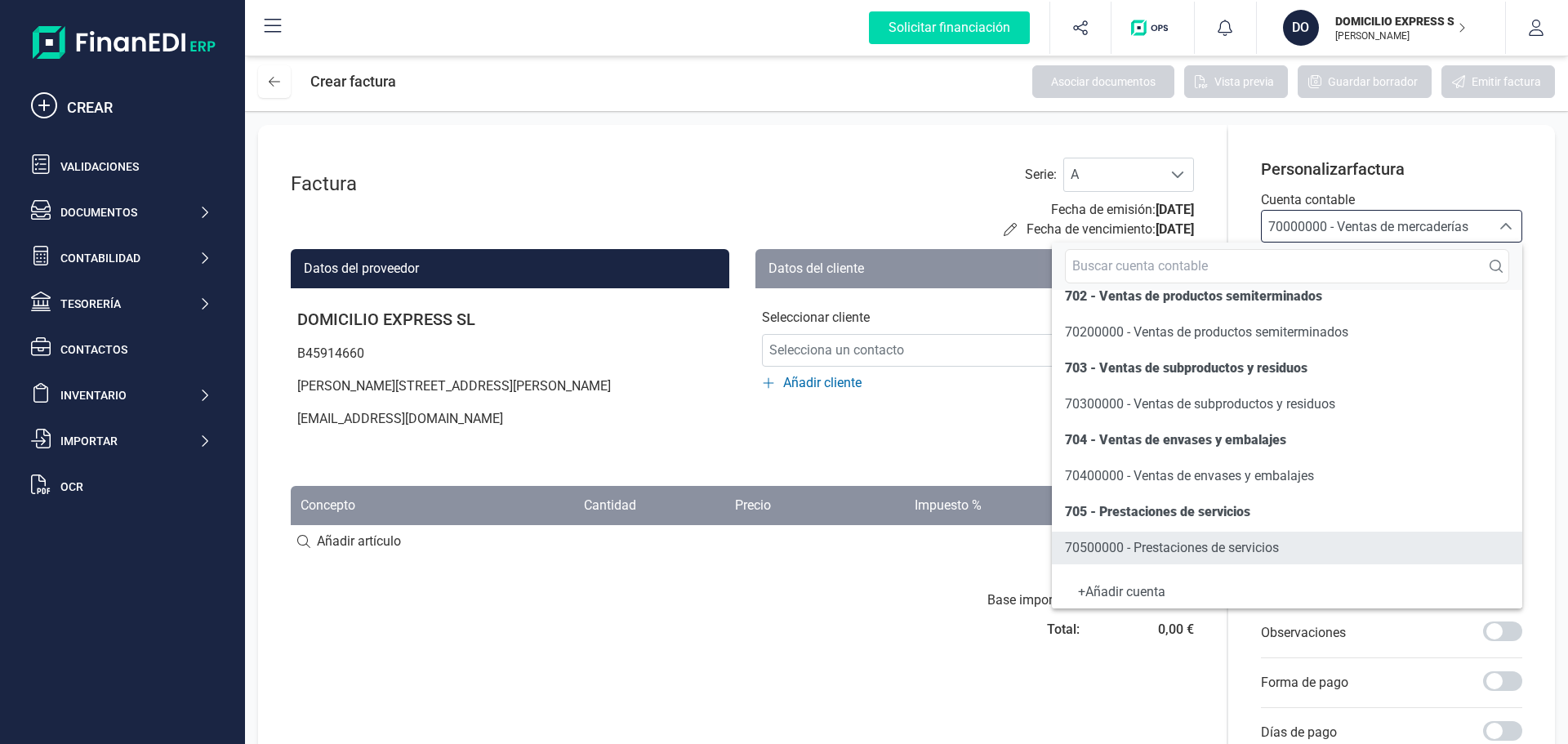
click at [1139, 547] on span "70500000 - Prestaciones de servicios" at bounding box center [1172, 547] width 214 height 15
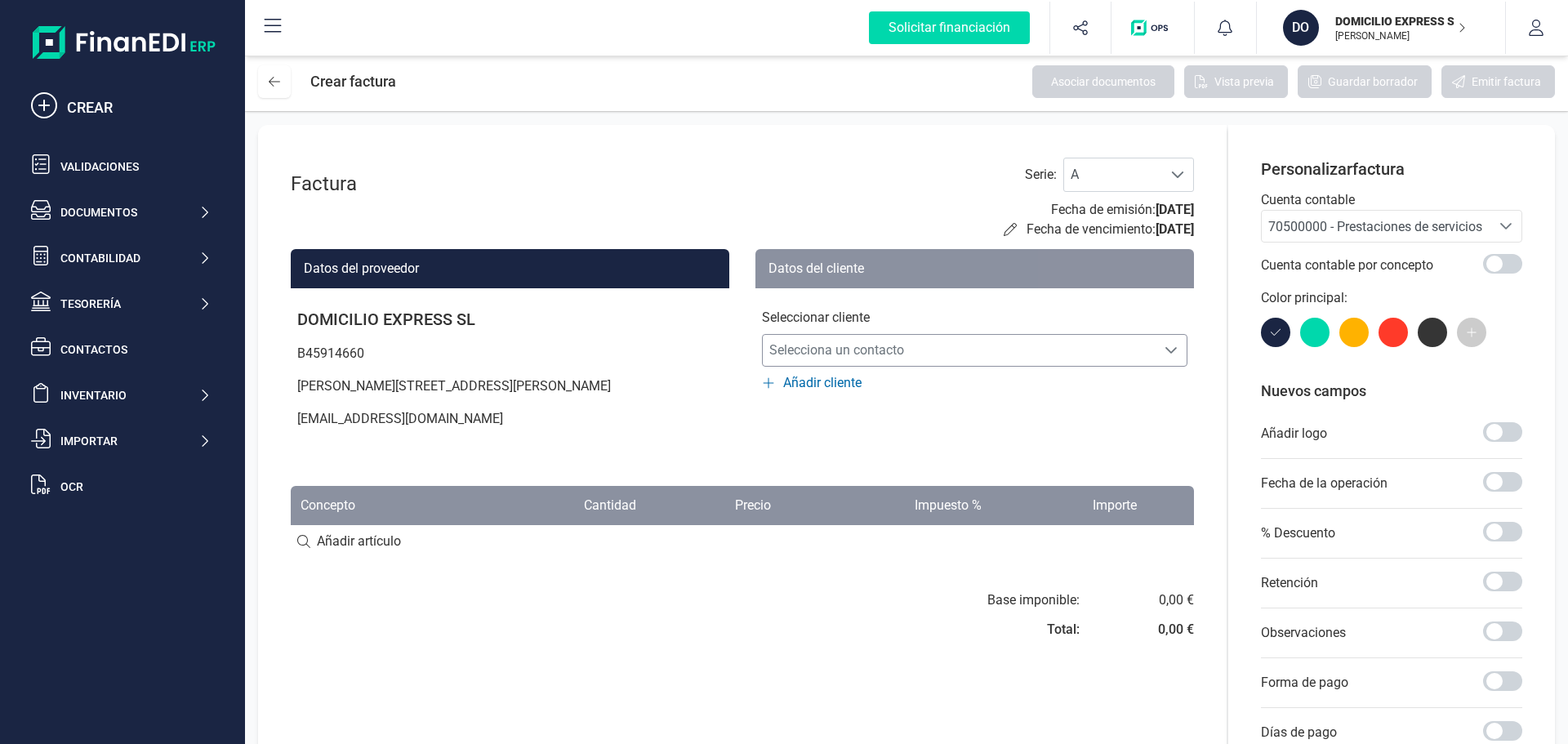
click at [973, 347] on span "Selecciona un contacto" at bounding box center [959, 350] width 393 height 33
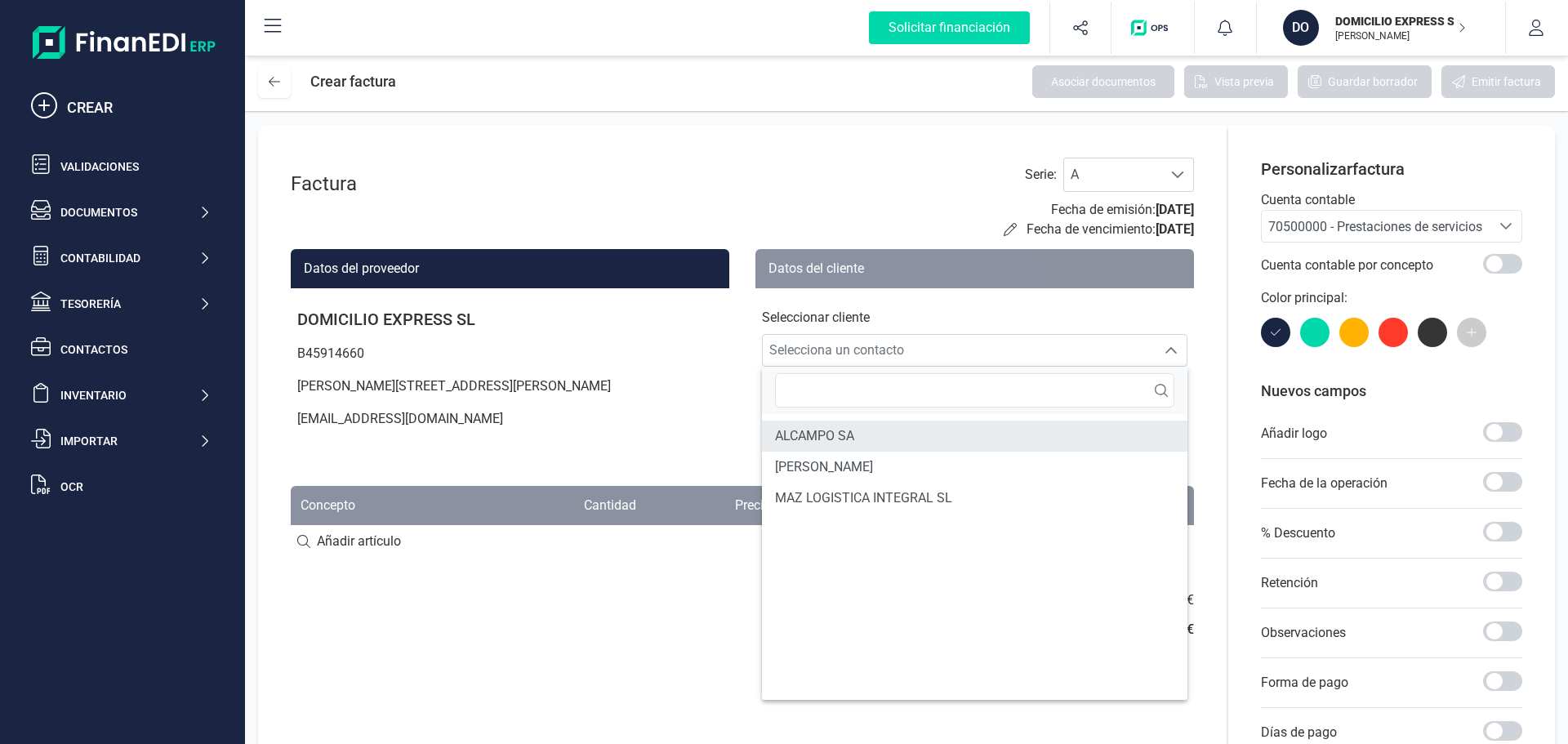
click at [887, 440] on li "ALCAMPO SA" at bounding box center [974, 436] width 425 height 31
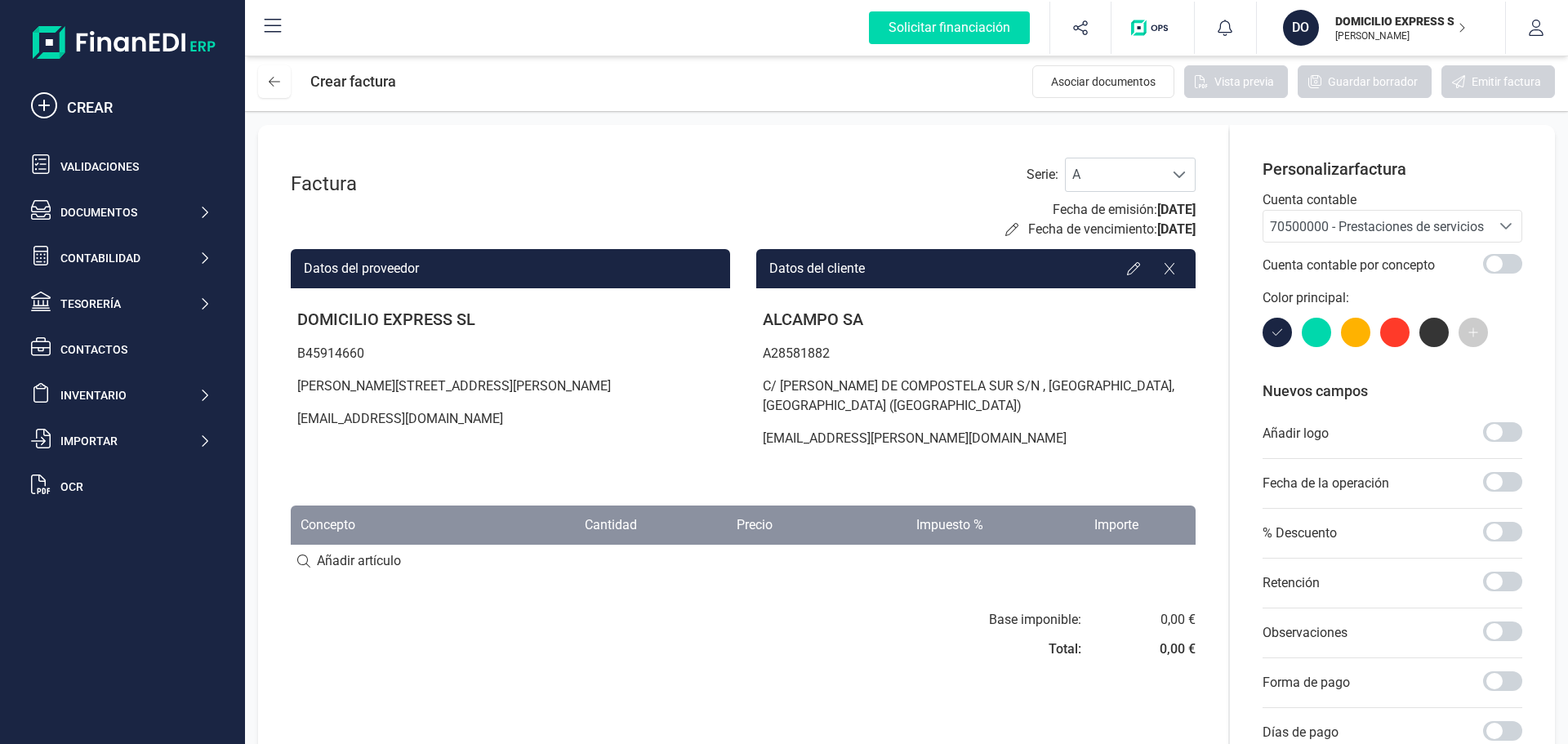
click at [340, 545] on input at bounding box center [742, 560] width 904 height 33
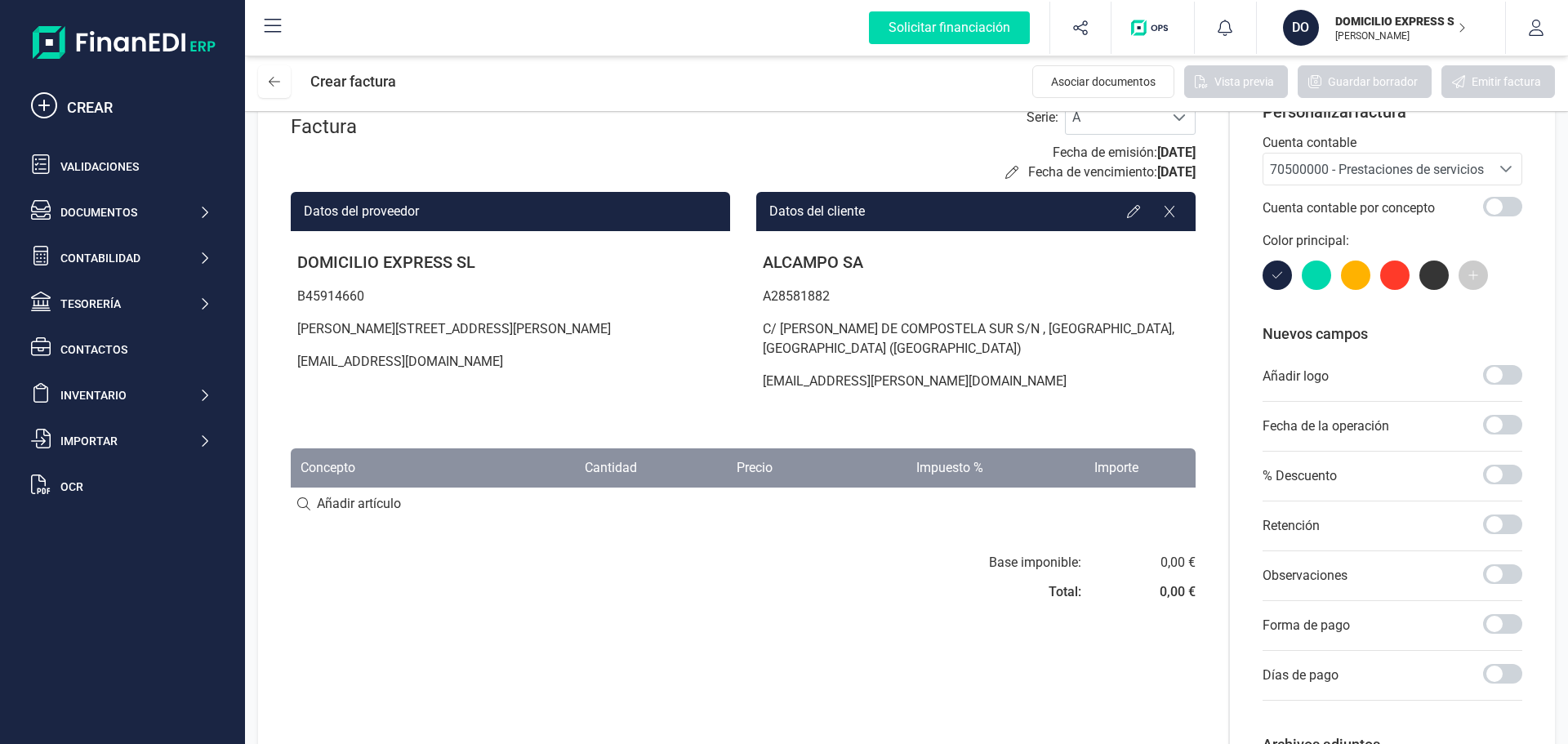
scroll to position [174, 0]
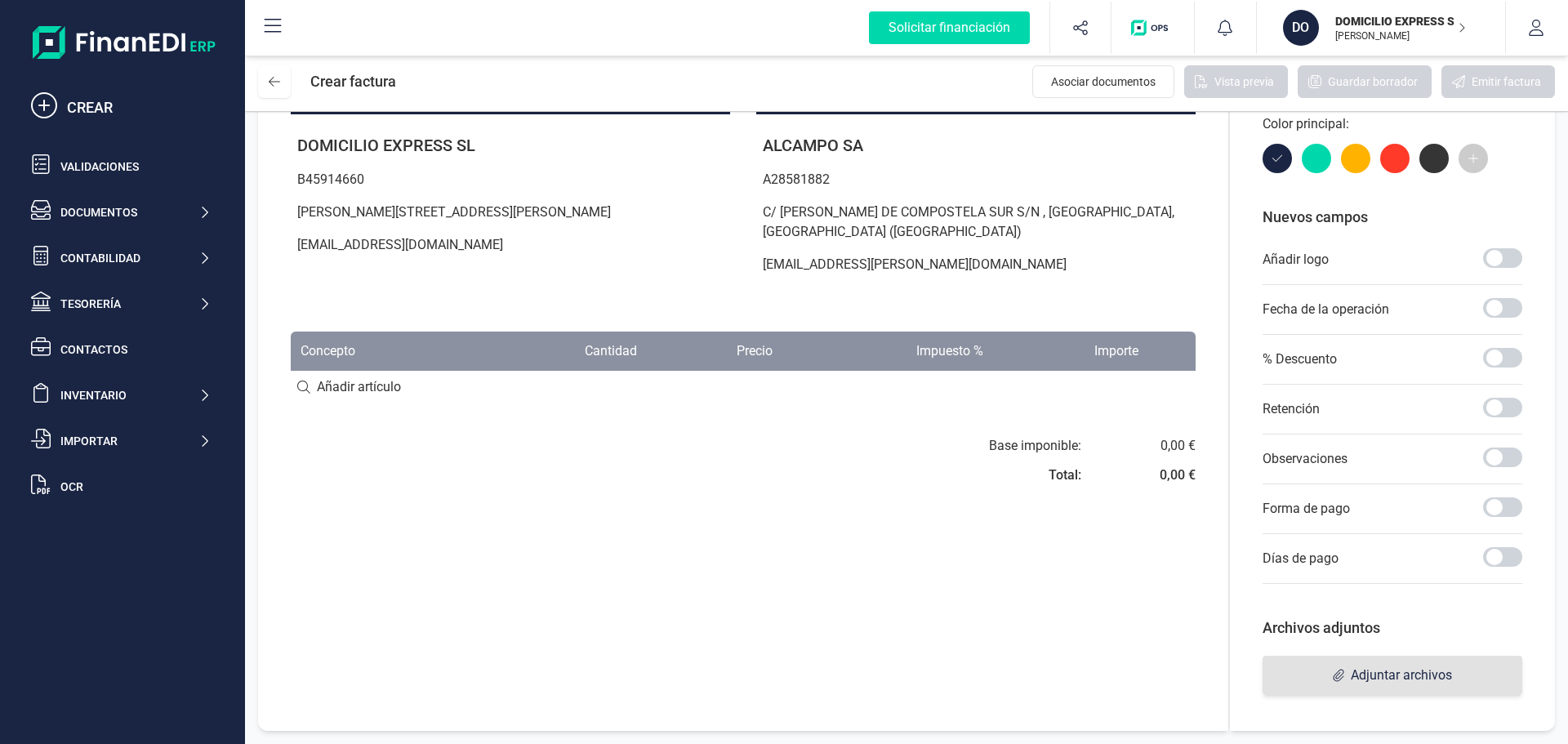
click at [1395, 675] on span "Adjuntar archivos" at bounding box center [1401, 675] width 102 height 20
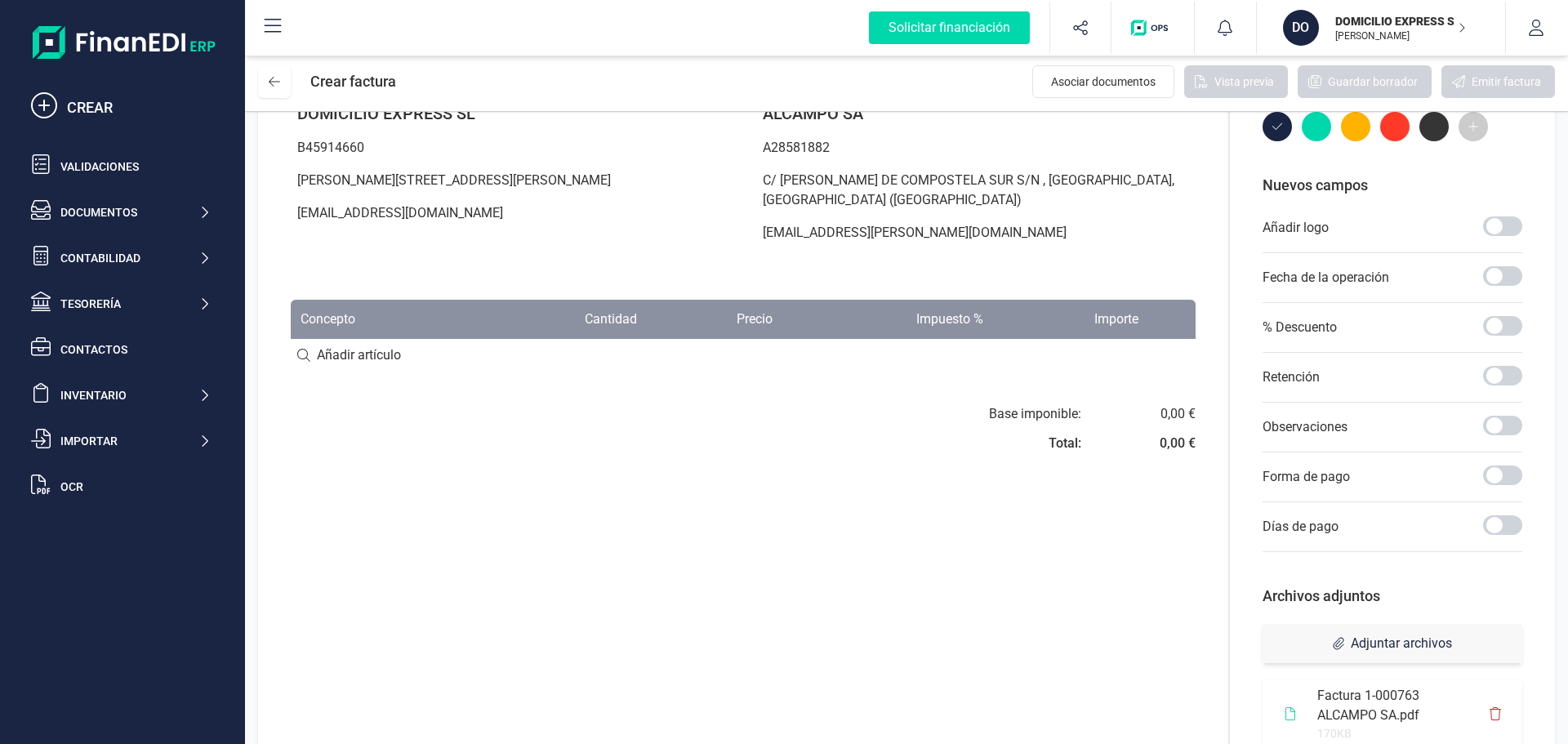
scroll to position [0, 0]
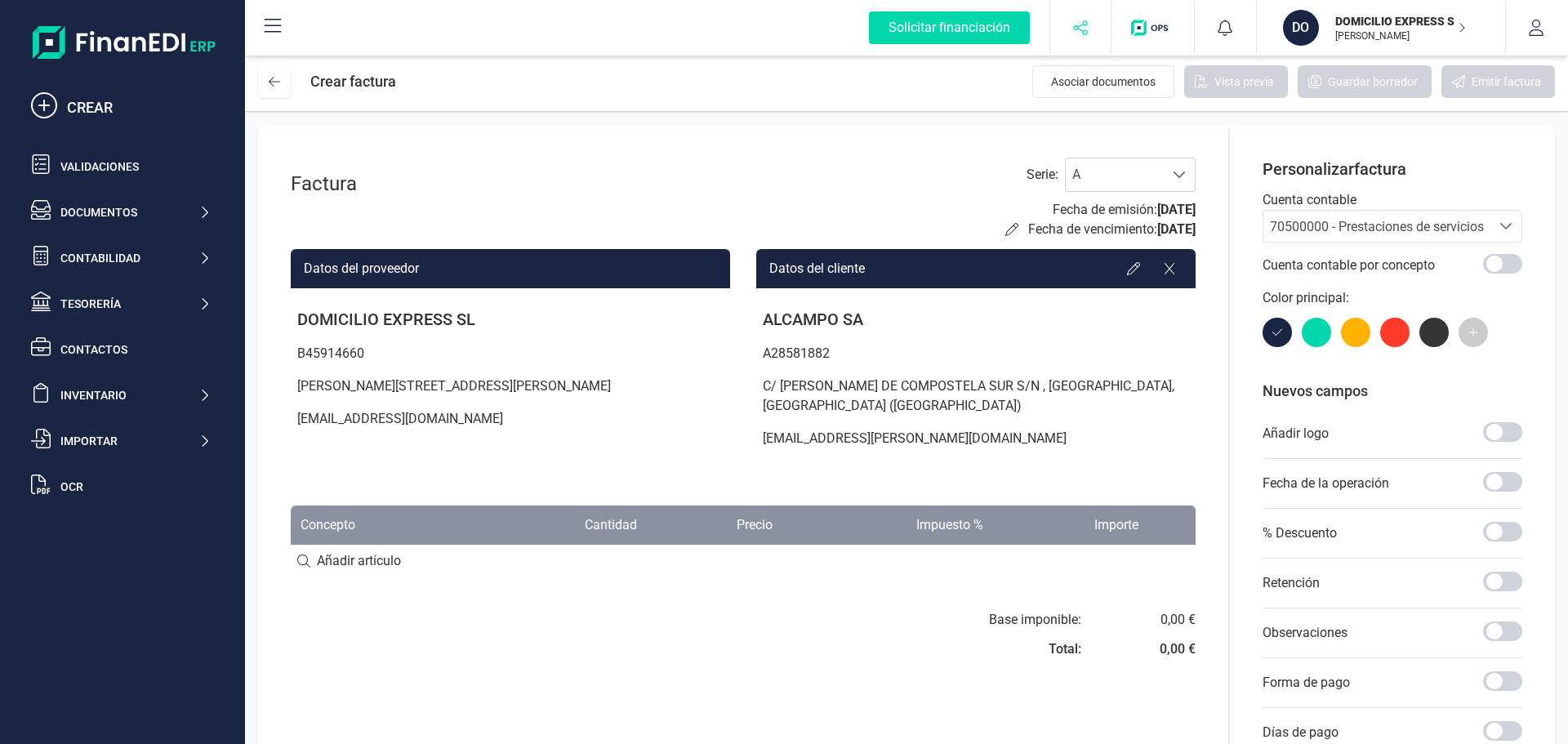
click at [1086, 24] on icon "button" at bounding box center [1080, 28] width 14 height 14
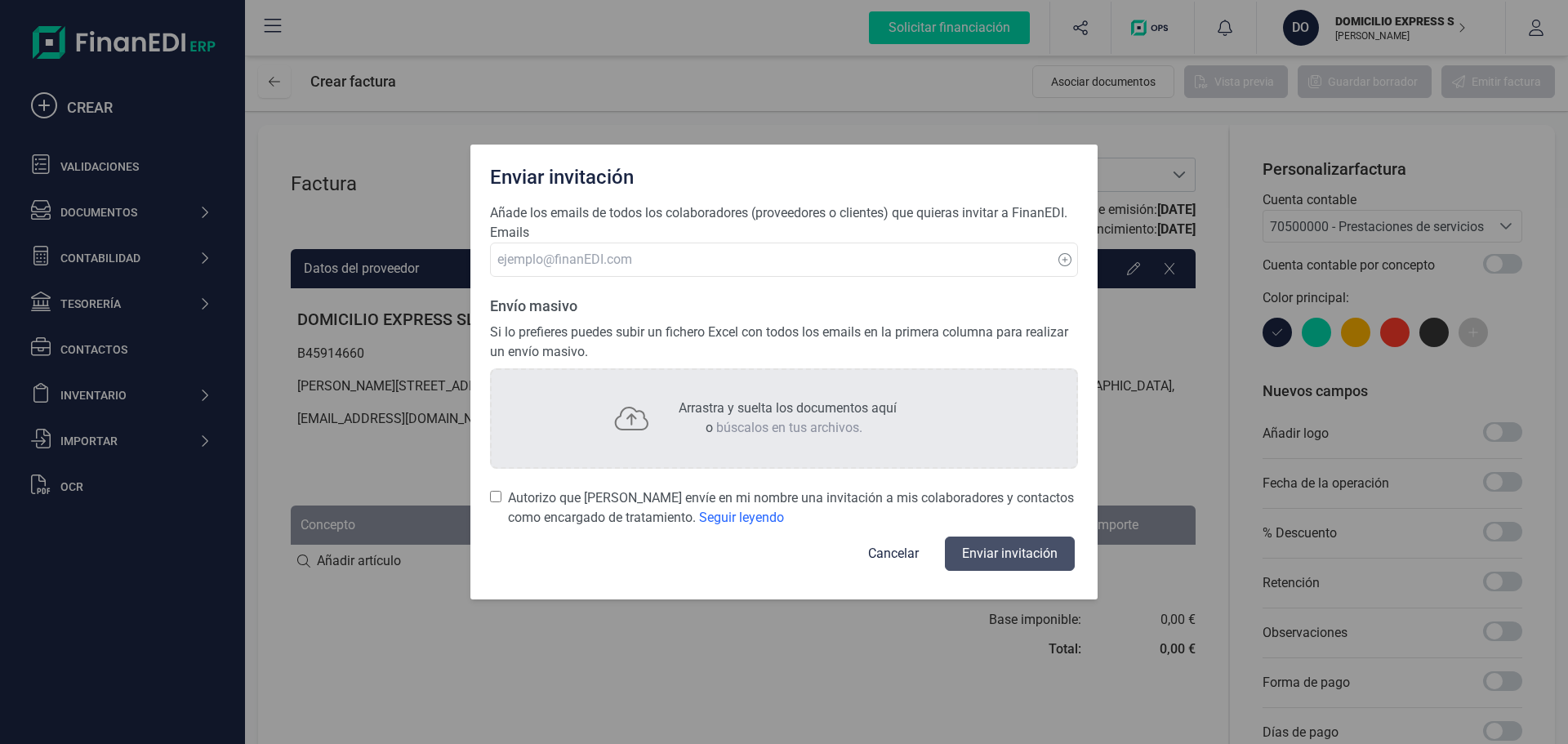
click at [907, 554] on button "Cancelar" at bounding box center [893, 553] width 90 height 39
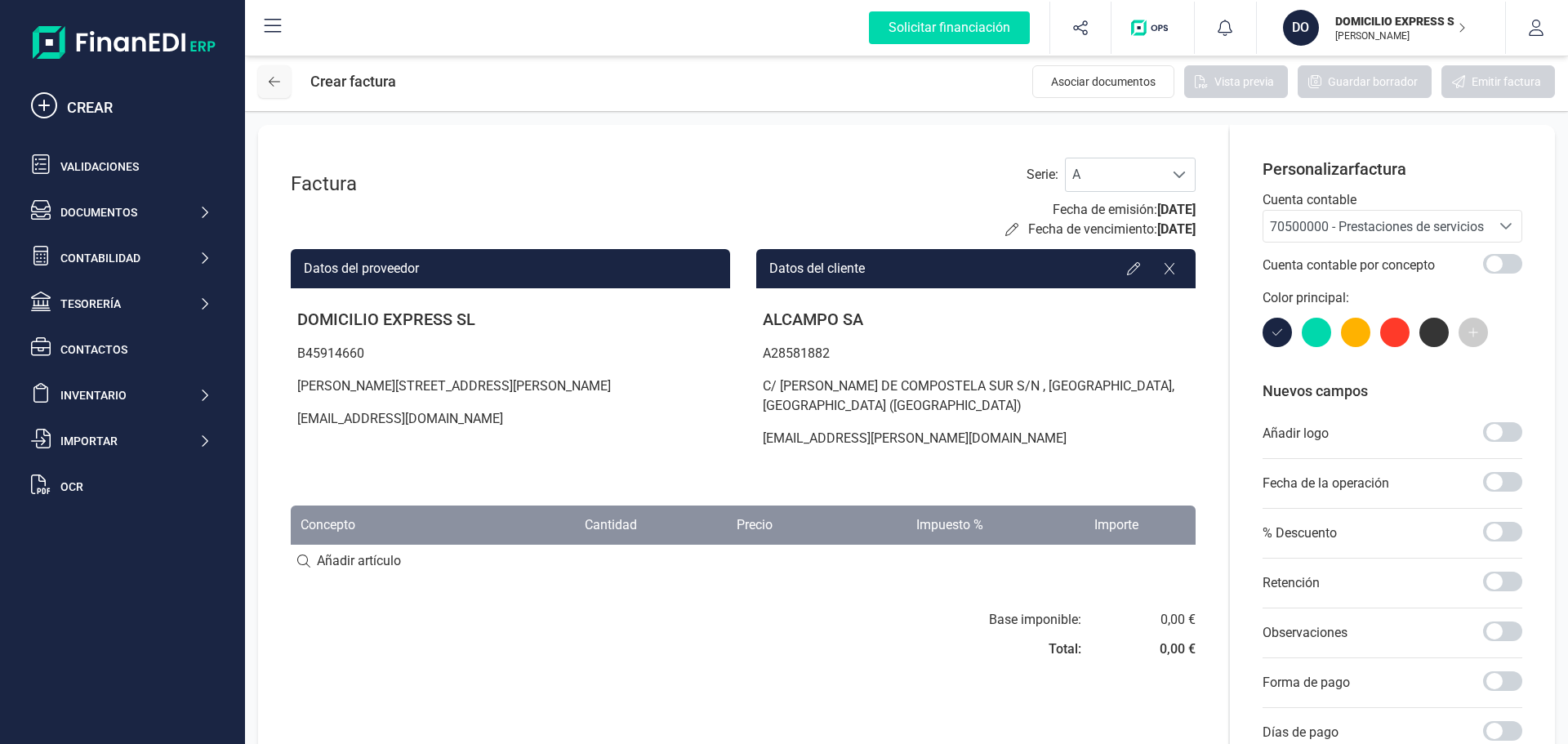
click at [262, 84] on button at bounding box center [274, 81] width 33 height 33
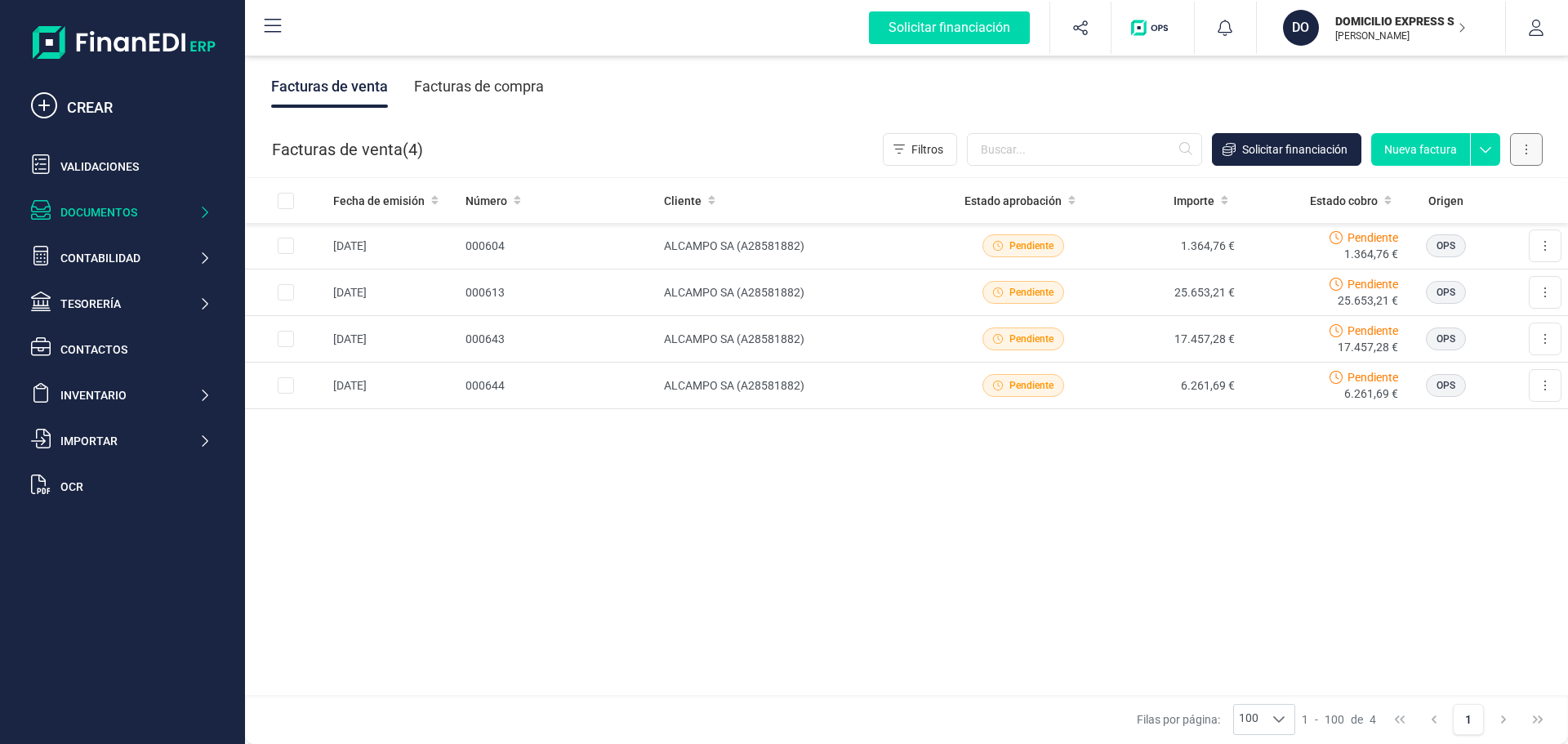
click at [1521, 151] on button at bounding box center [1526, 149] width 33 height 33
click at [1408, 220] on span "Carga masiva (Excel)" at bounding box center [1427, 222] width 107 height 16
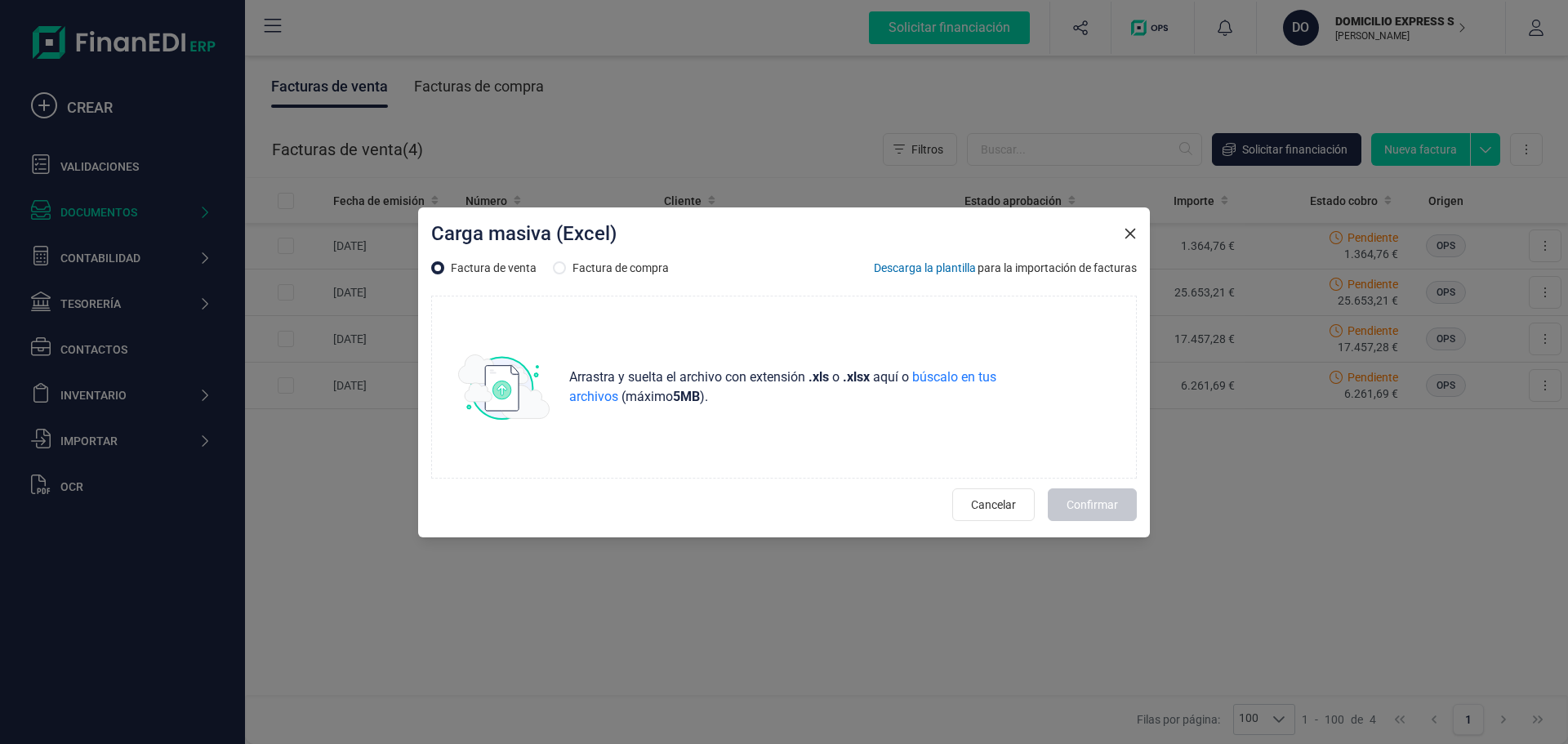
click at [1123, 240] on div "Carga masiva (Excel)" at bounding box center [784, 236] width 706 height 33
click at [1130, 227] on icon "button" at bounding box center [1130, 233] width 13 height 13
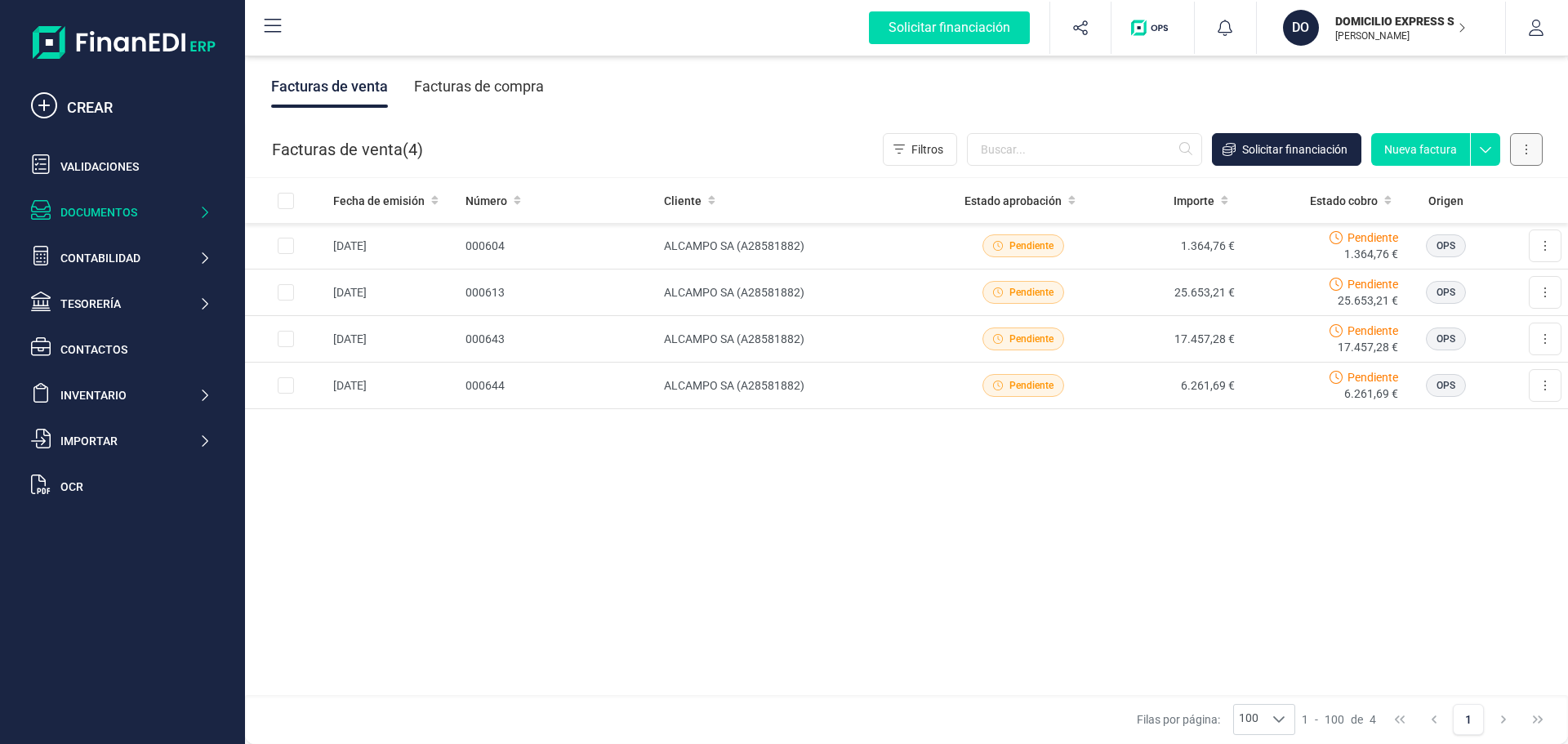
click at [1531, 154] on button at bounding box center [1526, 149] width 33 height 33
click at [1420, 218] on span "Carga masiva (Excel)" at bounding box center [1427, 222] width 107 height 16
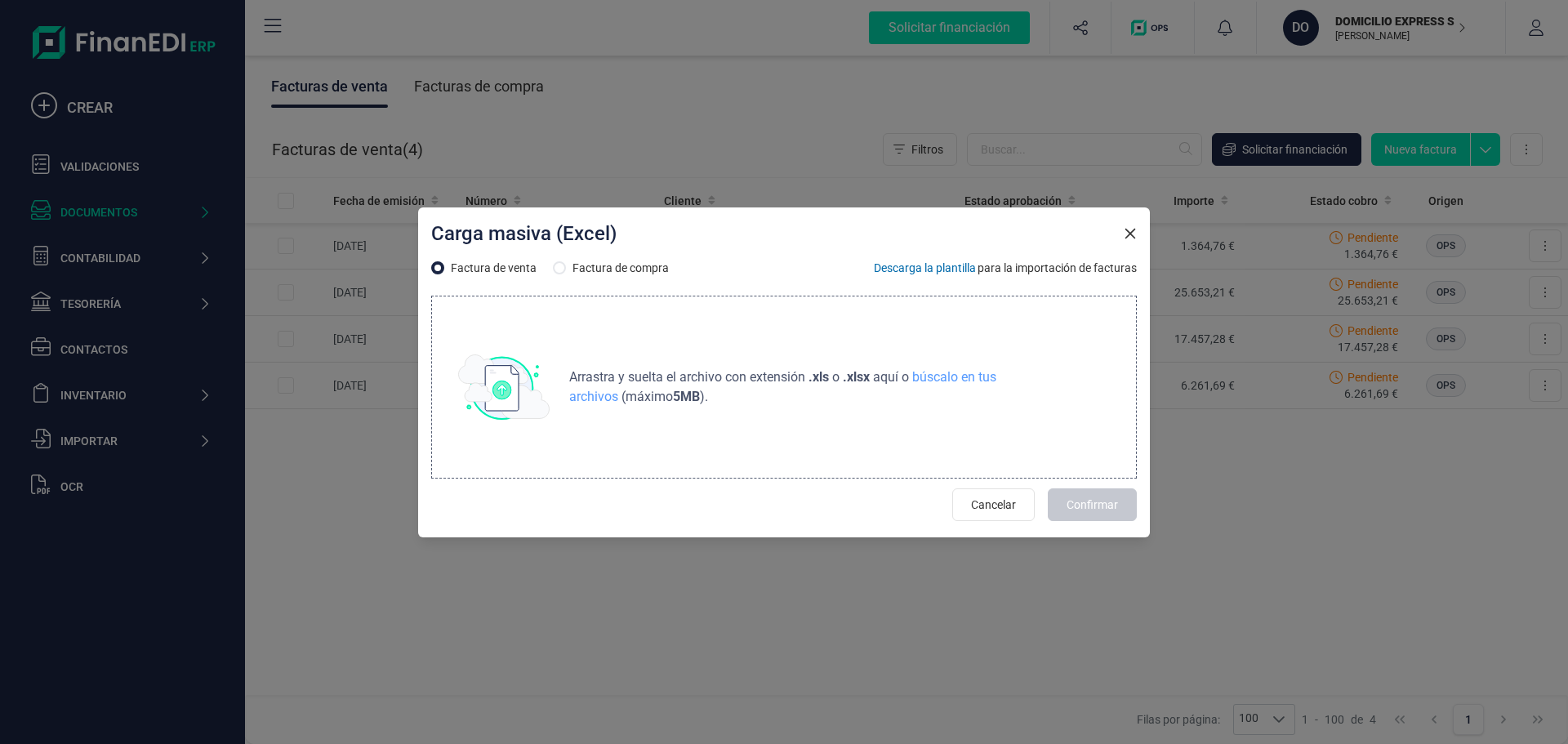
click at [648, 372] on span "Arrastra y suelta el archivo con extensión" at bounding box center [687, 377] width 236 height 20
click at [1125, 230] on icon "button" at bounding box center [1130, 233] width 13 height 13
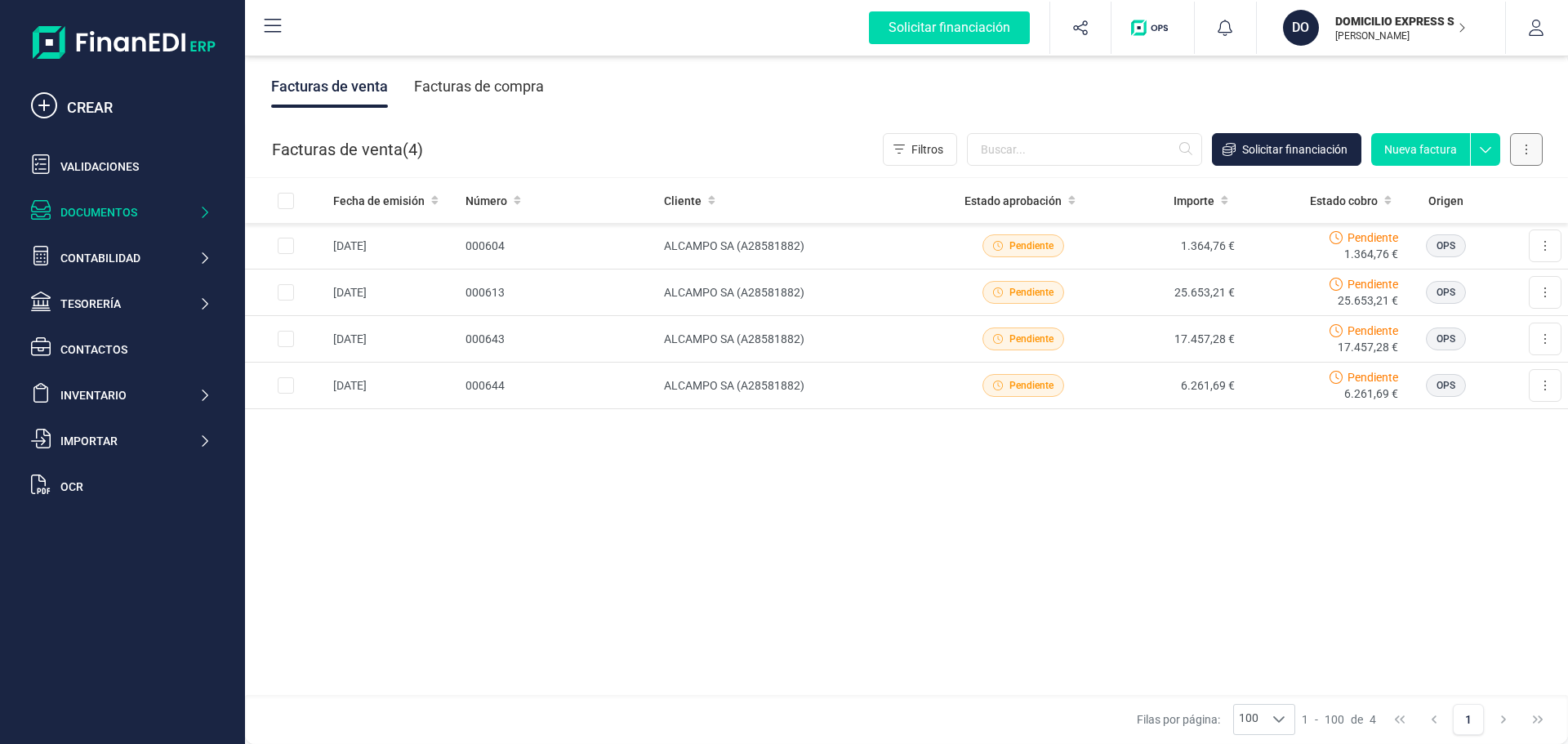
click at [1521, 151] on button at bounding box center [1526, 149] width 33 height 33
click at [1484, 263] on button "Factura electrónica (FacturaE)" at bounding box center [1443, 255] width 198 height 33
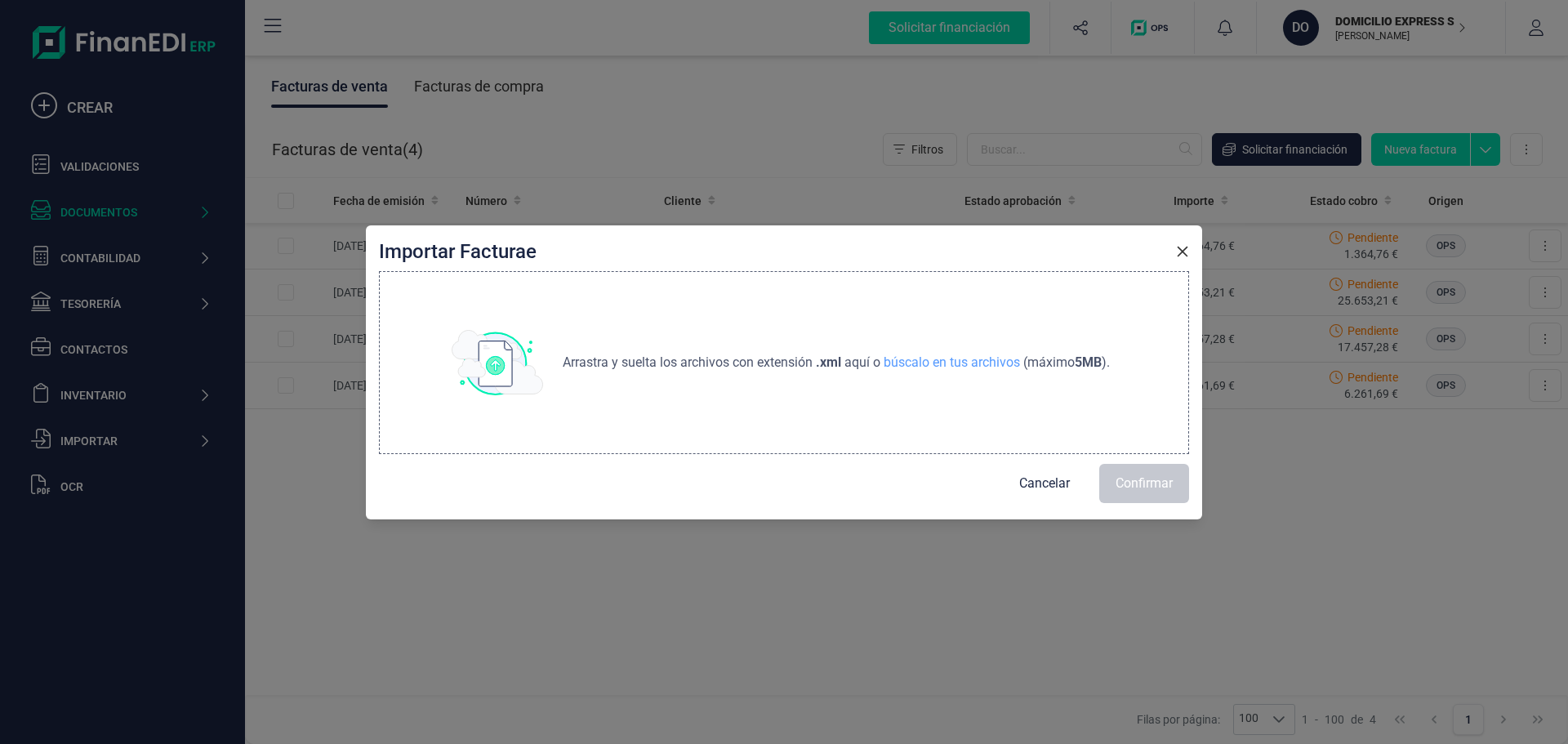
click at [845, 357] on p "Arrastra y suelta los archivos con extensión .xml aquí o búscalo en tus archivo…" at bounding box center [836, 363] width 560 height 20
click at [1160, 255] on div "Importar Facturae" at bounding box center [784, 254] width 810 height 33
click at [1179, 251] on icon "button" at bounding box center [1184, 251] width 13 height 13
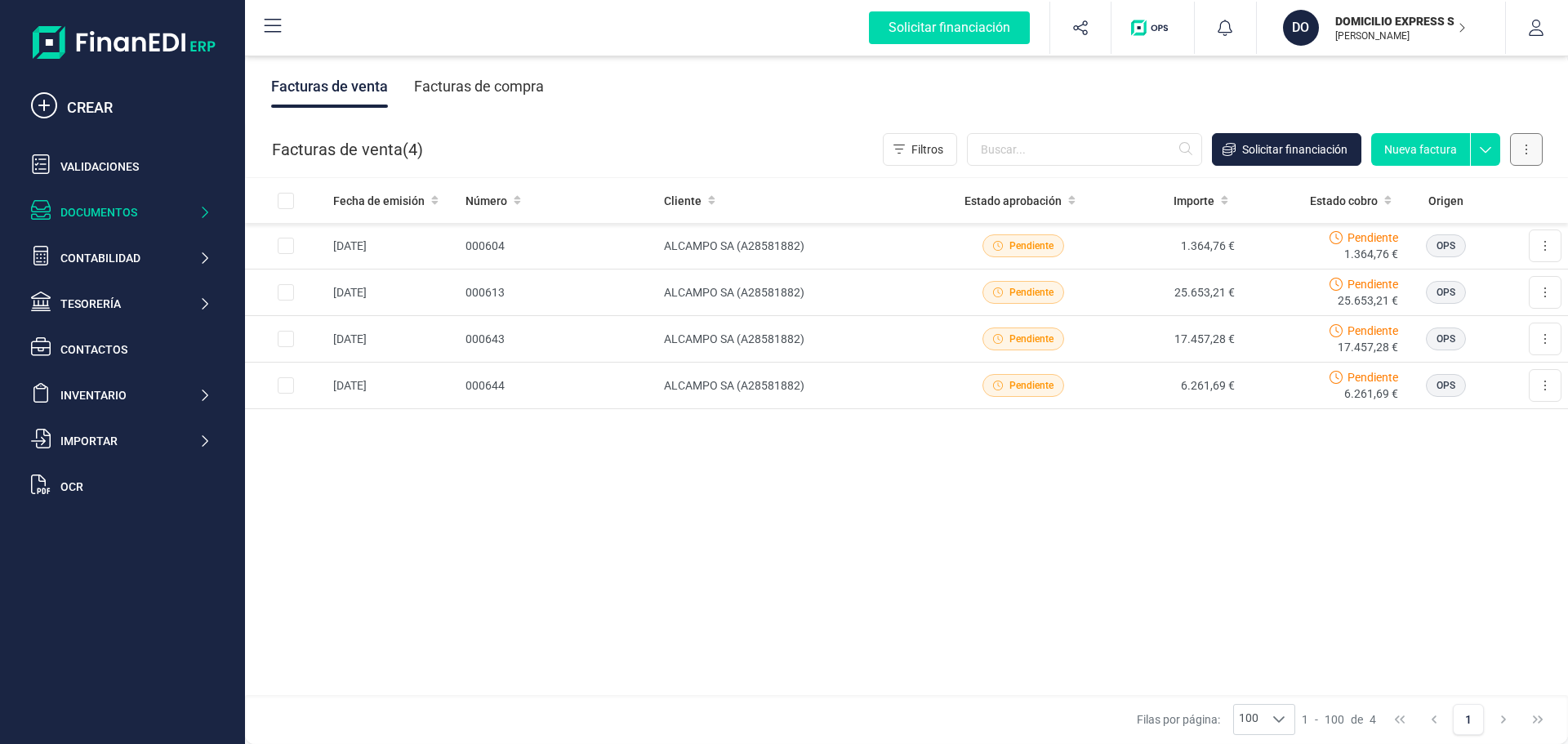
click at [1534, 143] on button at bounding box center [1526, 149] width 33 height 33
click at [1461, 287] on button "Exportar" at bounding box center [1443, 288] width 198 height 33
click at [1525, 149] on icon at bounding box center [1526, 149] width 4 height 13
click at [1400, 216] on span "Carga masiva (Excel)" at bounding box center [1427, 222] width 107 height 16
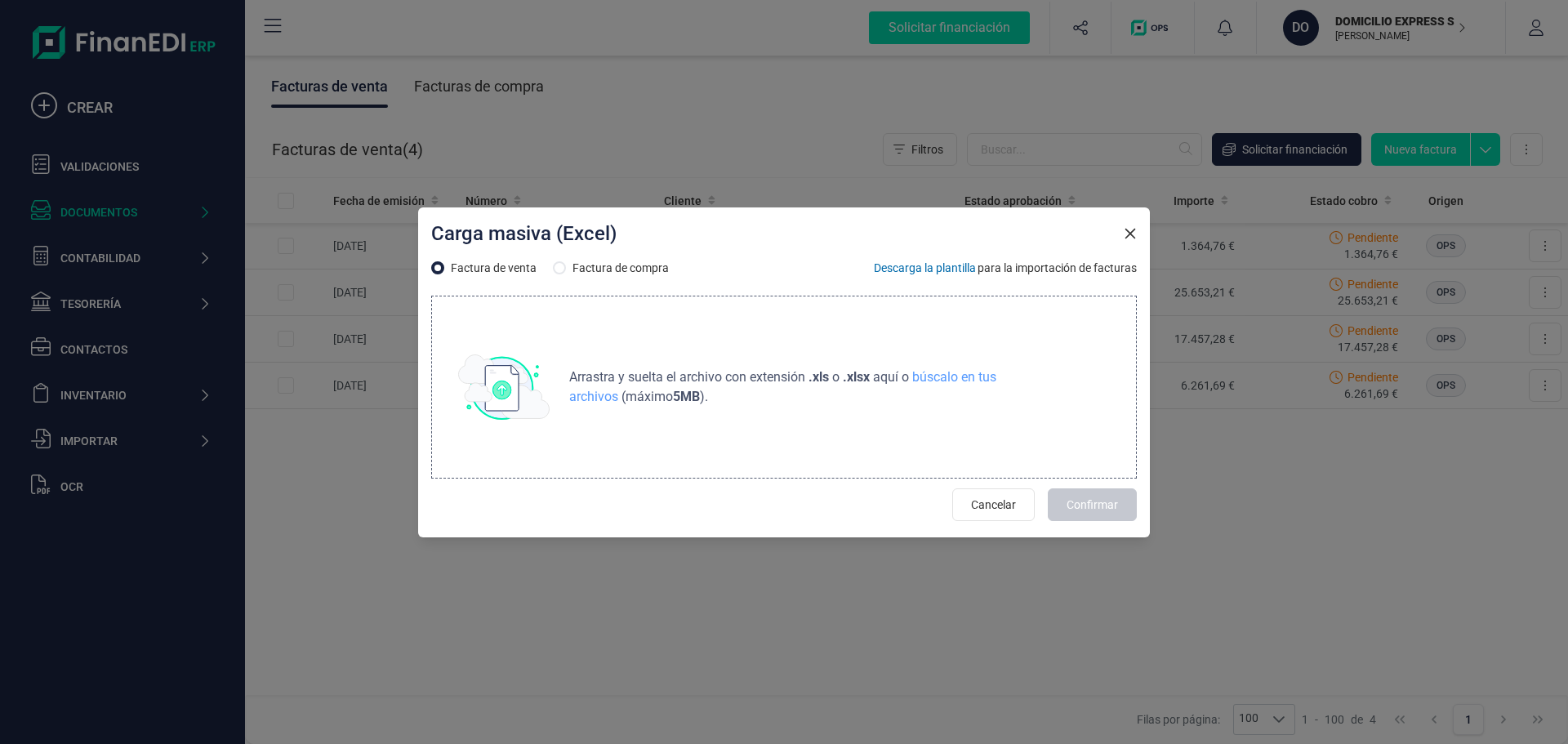
click at [667, 392] on p "Arrastra y suelta el archivo con extensión .xls o .xlsx aquí o búscalo en tus a…" at bounding box center [836, 387] width 547 height 39
type input "C:\fakepath\Factura 1-000763 ALCAMPO SA.pdf"
click at [870, 380] on strong ".xlsx" at bounding box center [856, 376] width 27 height 15
type input "C:\fakepath\Factura 1-000763 ALCAMPO SA.pdf"
click at [731, 356] on div "Arrastra y suelta el archivo con extensión .xls o .xlsx aquí o búscalo en tus a…" at bounding box center [784, 387] width 706 height 183
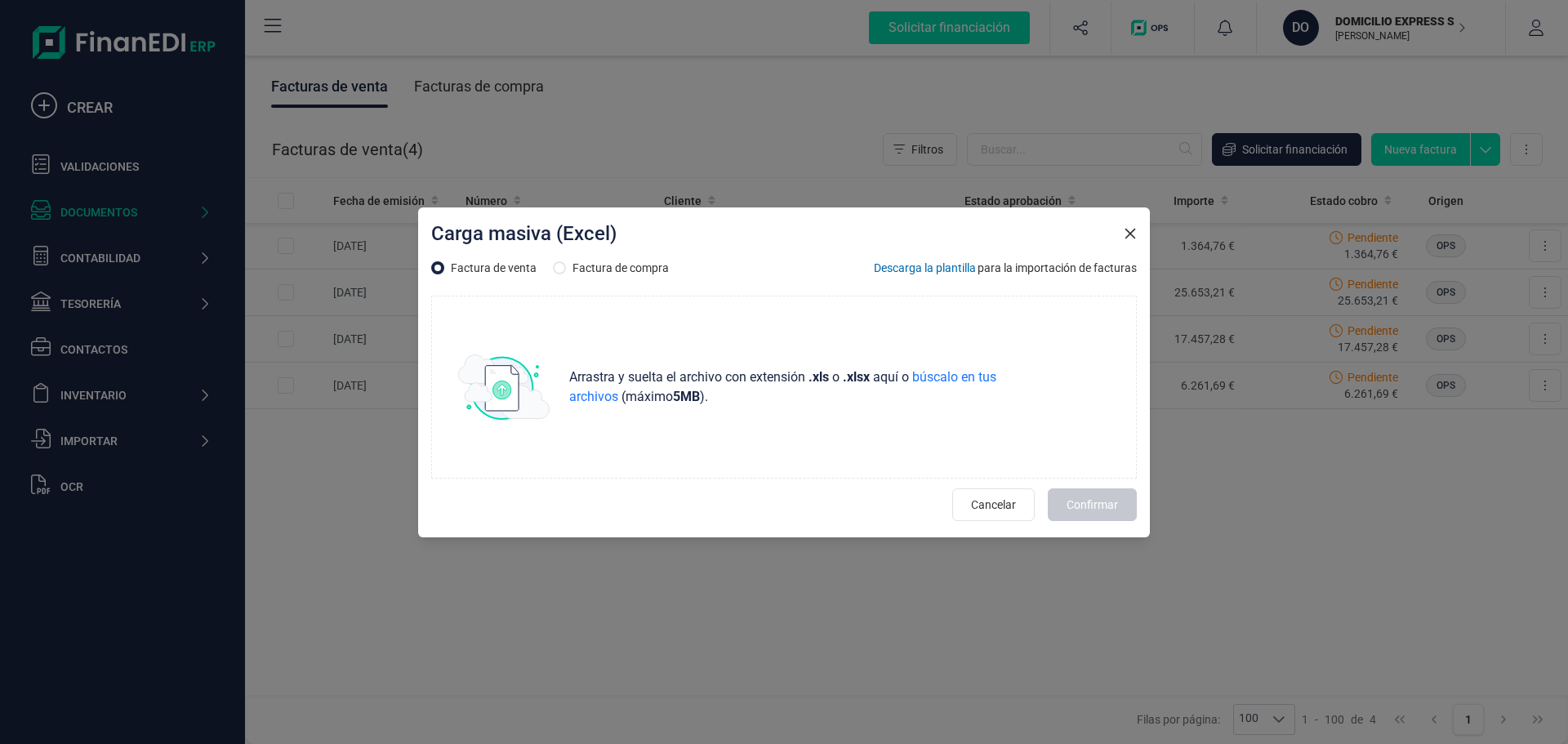
click at [1126, 244] on div "Carga masiva (Excel)" at bounding box center [784, 236] width 706 height 33
click at [1121, 225] on div "Carga masiva (Excel)" at bounding box center [784, 236] width 706 height 33
click at [1127, 230] on icon "button" at bounding box center [1130, 233] width 11 height 11
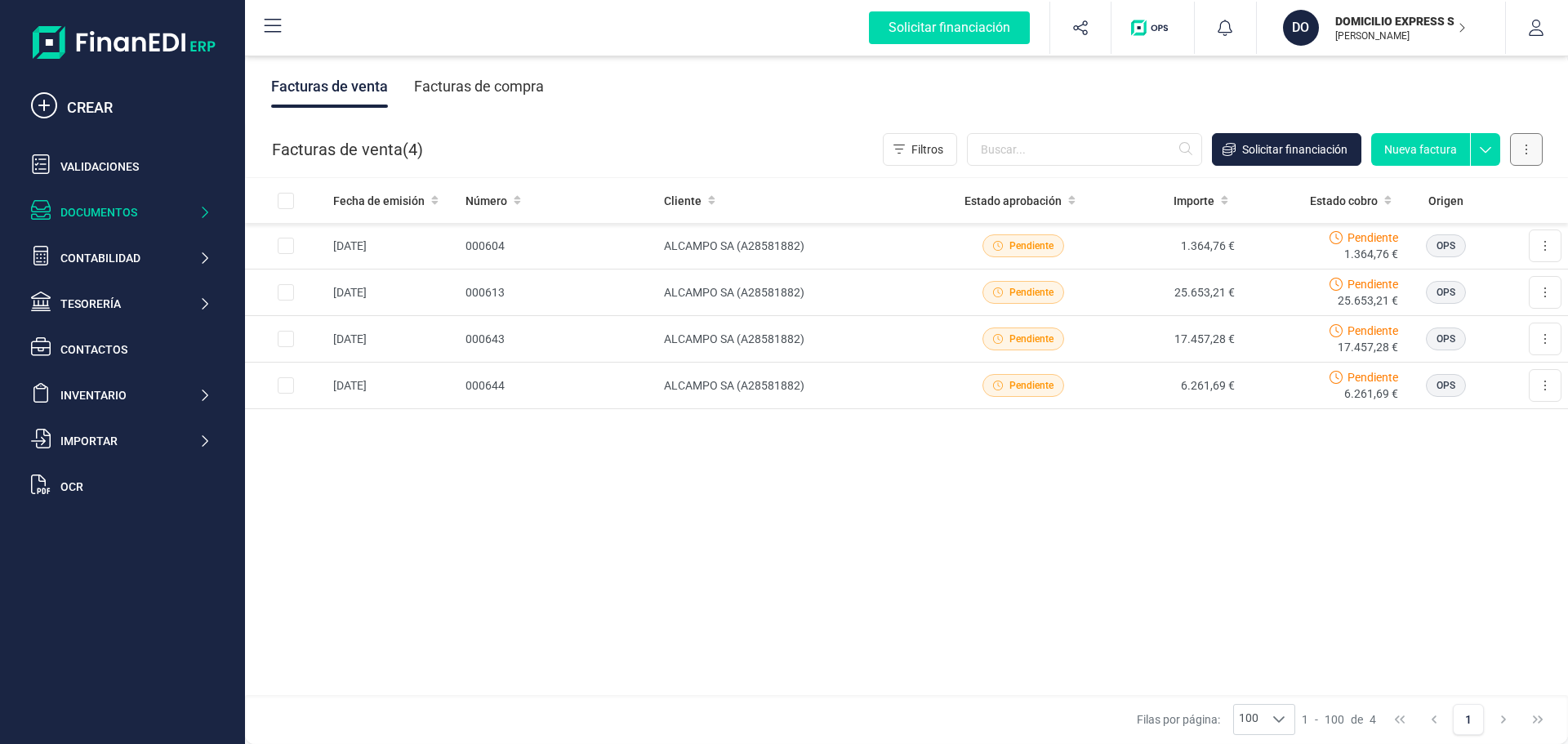
click at [1518, 139] on button at bounding box center [1526, 149] width 33 height 33
click at [1416, 214] on span "Carga masiva (Excel)" at bounding box center [1427, 222] width 107 height 16
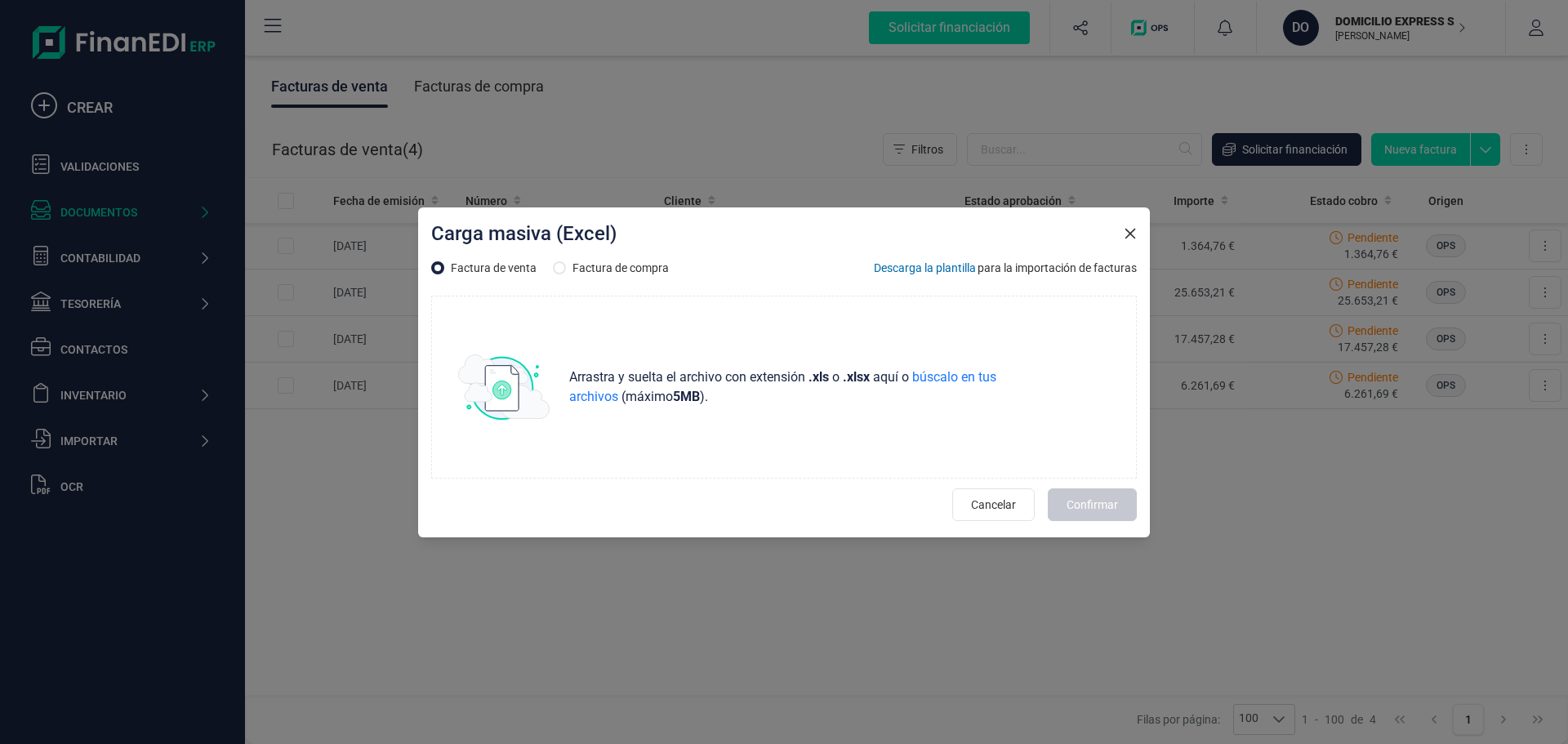
click at [934, 269] on span "Descarga la plantilla" at bounding box center [925, 267] width 102 height 16
click at [1009, 509] on span "Cancelar" at bounding box center [993, 504] width 45 height 16
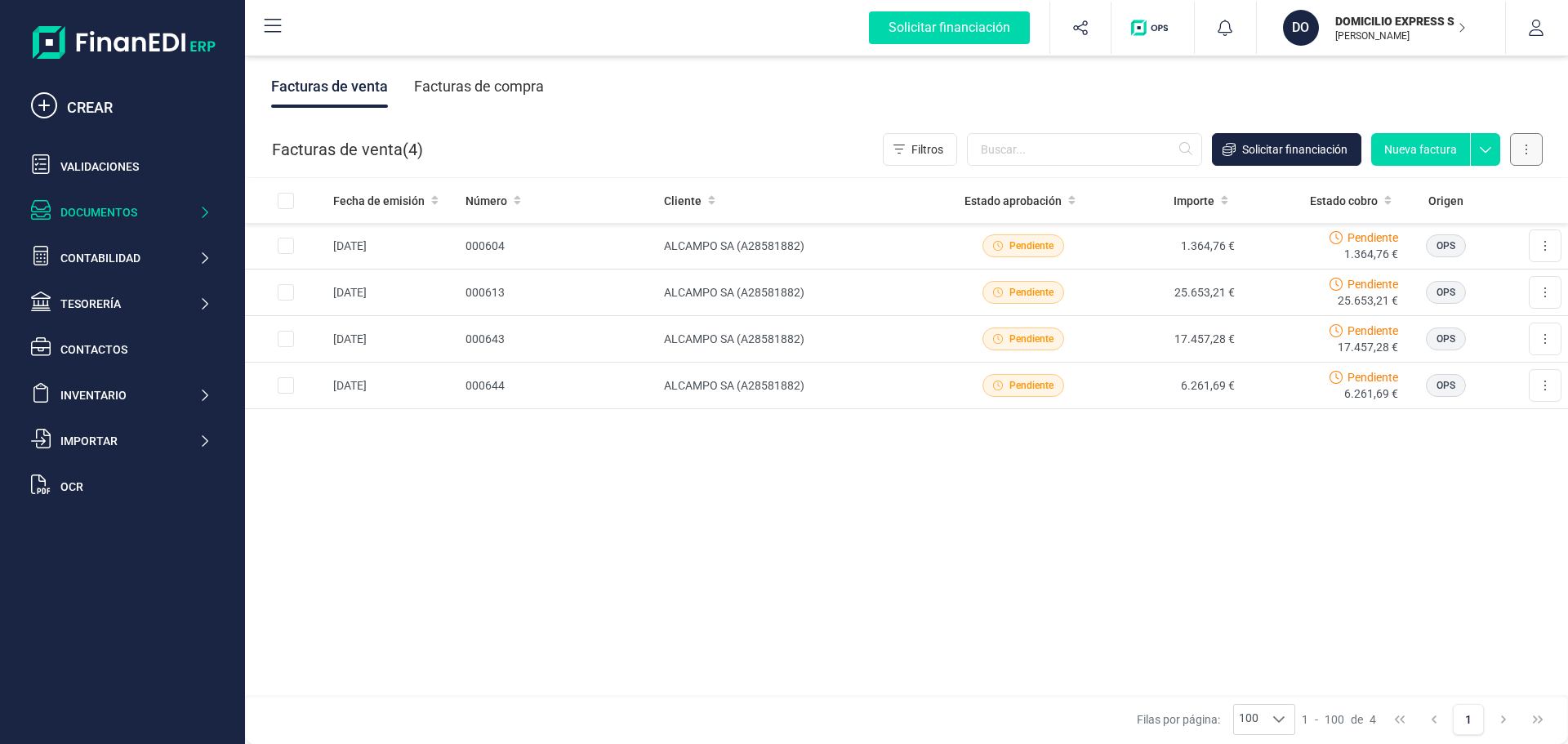
click at [1525, 139] on button at bounding box center [1526, 149] width 33 height 33
click at [1484, 255] on span "Factura electrónica (FacturaE)" at bounding box center [1451, 255] width 155 height 16
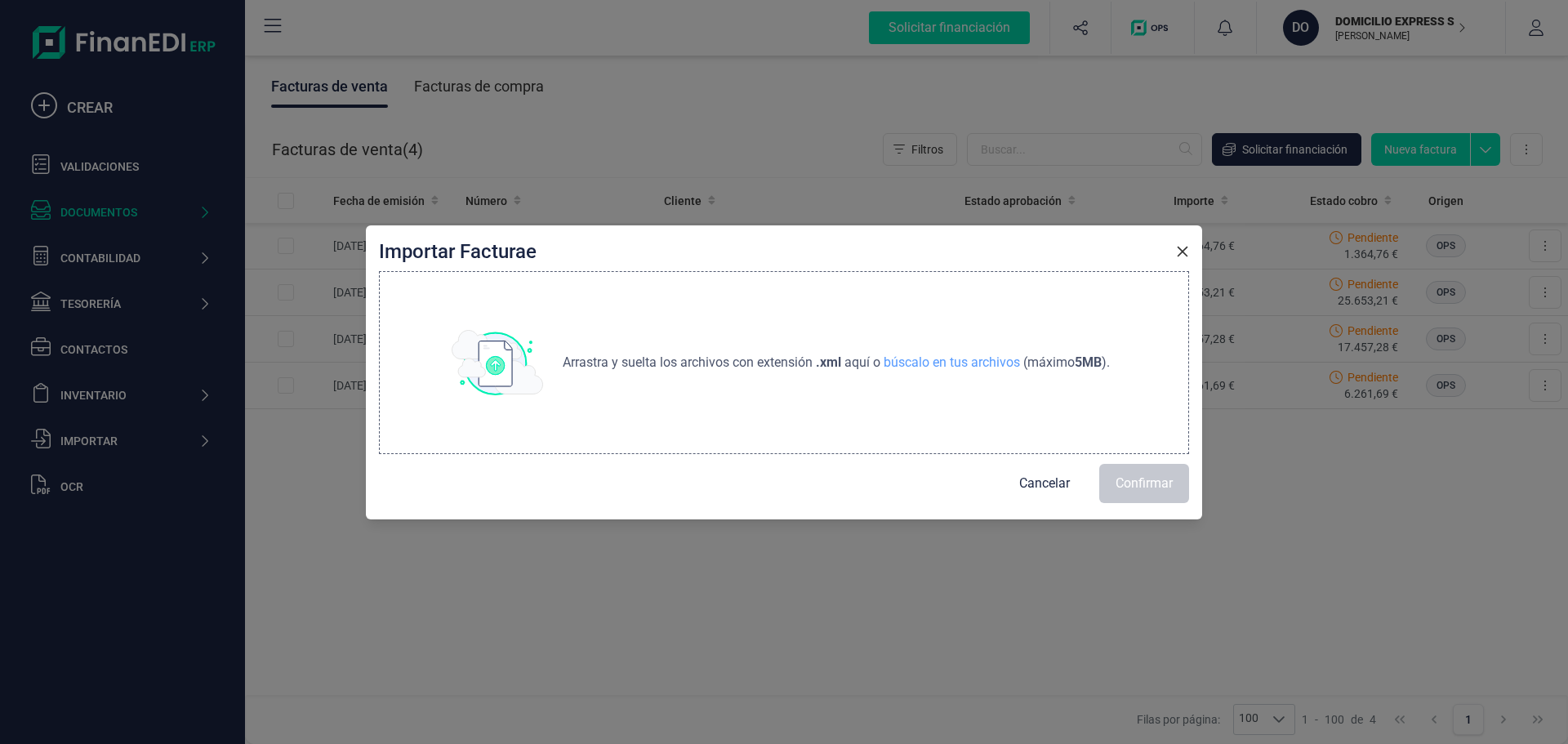
click at [956, 370] on p "Arrastra y suelta los archivos con extensión .xml aquí o búscalo en tus archivo…" at bounding box center [836, 363] width 560 height 20
type input "C:\fakepath\Factura 1-000763 ALCAMPO SA.pdf"
click at [943, 362] on span "búscalo en tus archivos" at bounding box center [951, 362] width 143 height 15
click at [1184, 249] on icon "button" at bounding box center [1183, 251] width 11 height 11
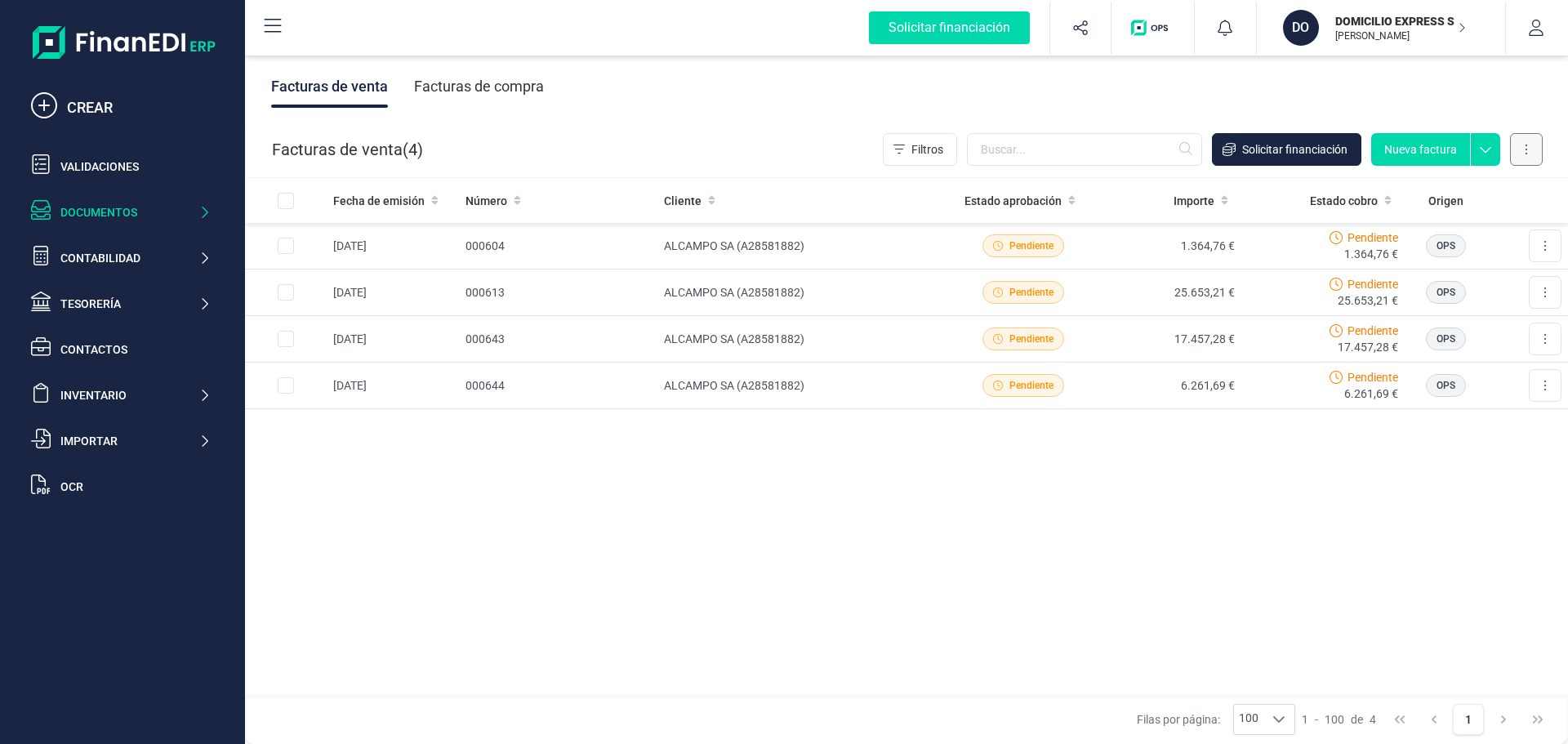
click at [1523, 151] on button at bounding box center [1526, 149] width 33 height 33
click at [1183, 598] on div "Fecha de emisión Número Cliente Estado aprobación Importe Estado cobro Origen […" at bounding box center [906, 437] width 1323 height 519
click at [1449, 20] on p "DOMICILIO EXPRESS SL" at bounding box center [1400, 21] width 131 height 16
click at [1531, 30] on icon "button" at bounding box center [1536, 28] width 16 height 16
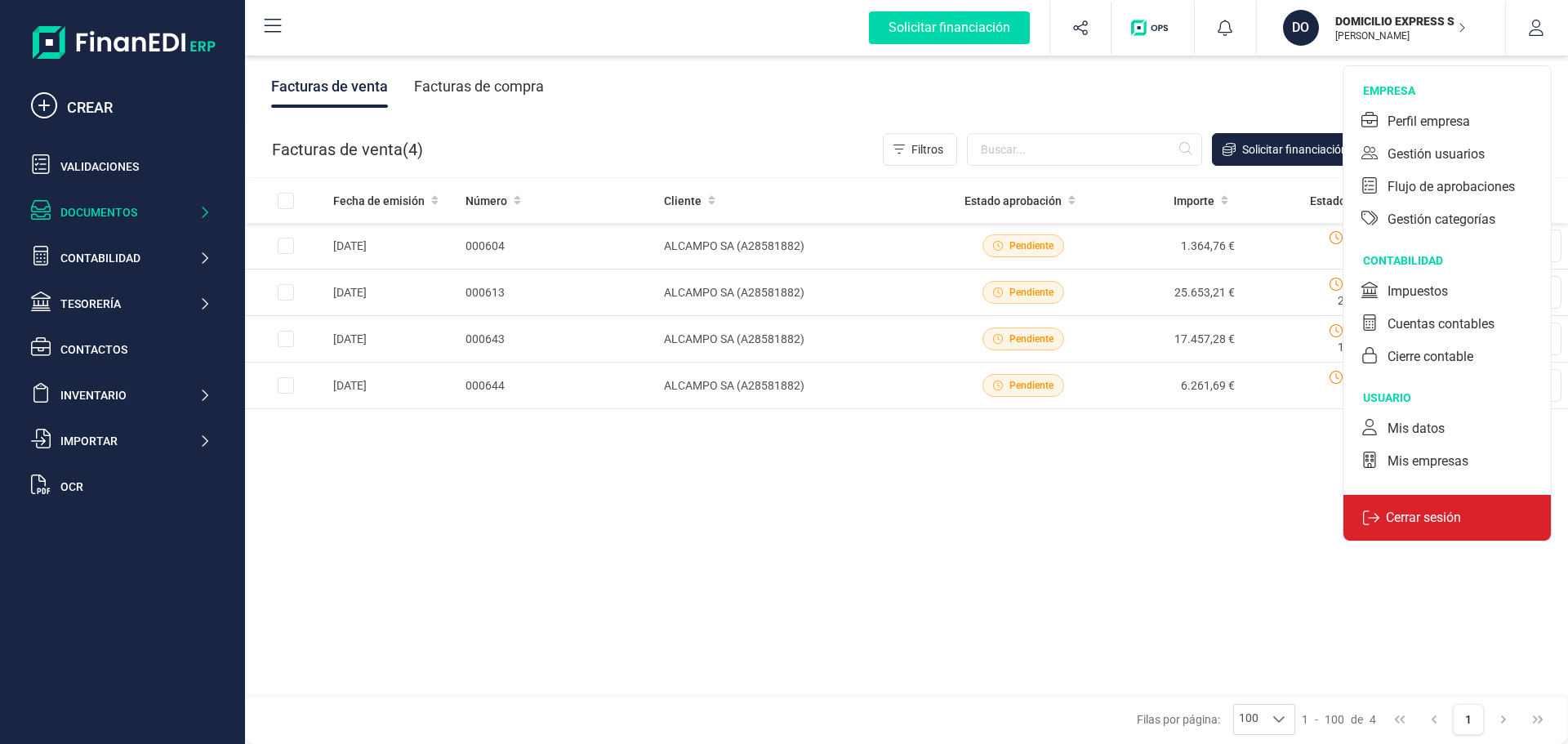
click at [1440, 524] on p "Cerrar sesión" at bounding box center [1423, 518] width 88 height 20
